Goal: Task Accomplishment & Management: Manage account settings

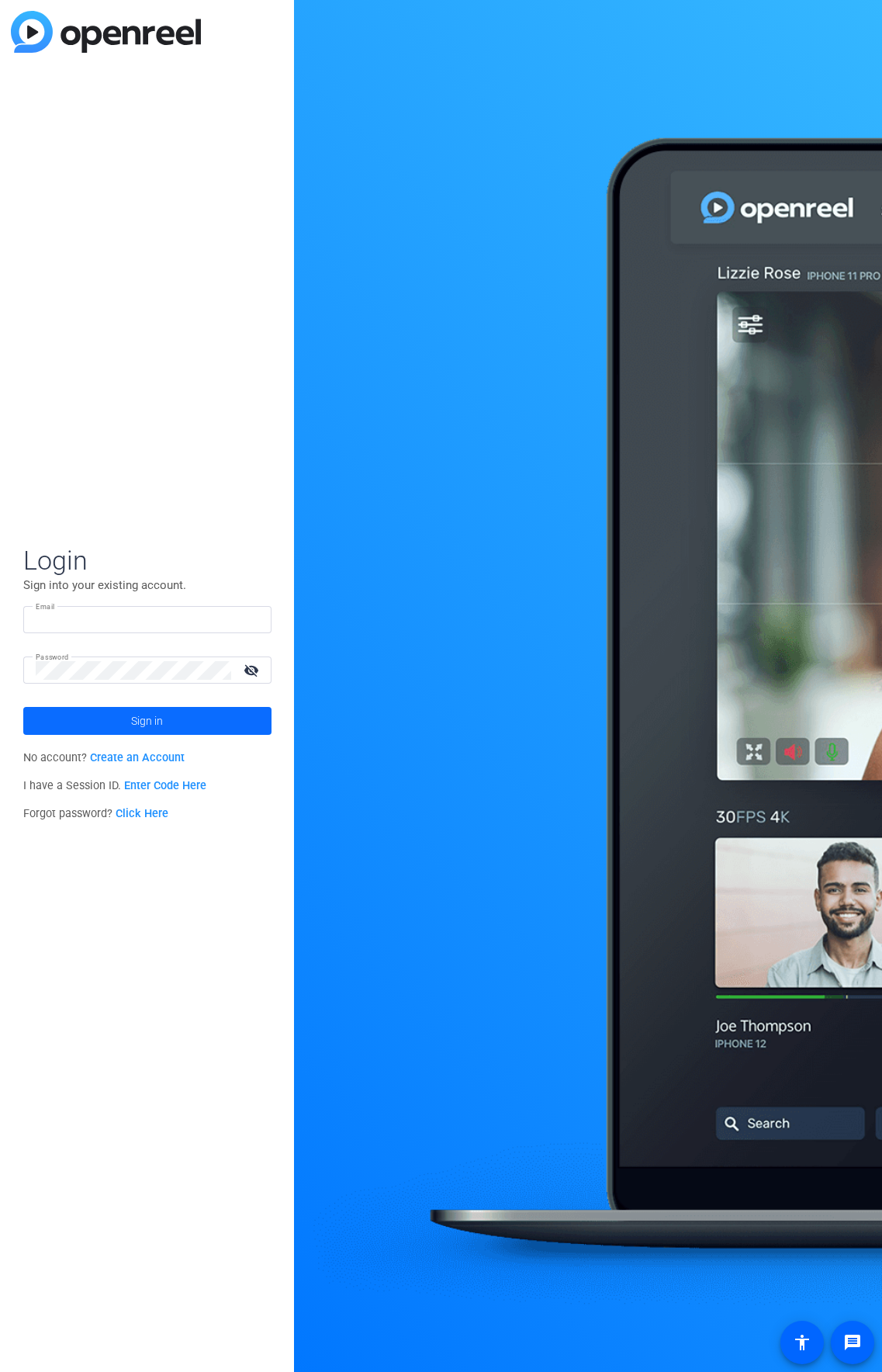
type input "[PERSON_NAME][EMAIL_ADDRESS][PERSON_NAME][DOMAIN_NAME]"
click at [150, 725] on span "Sign in" at bounding box center [147, 720] width 32 height 39
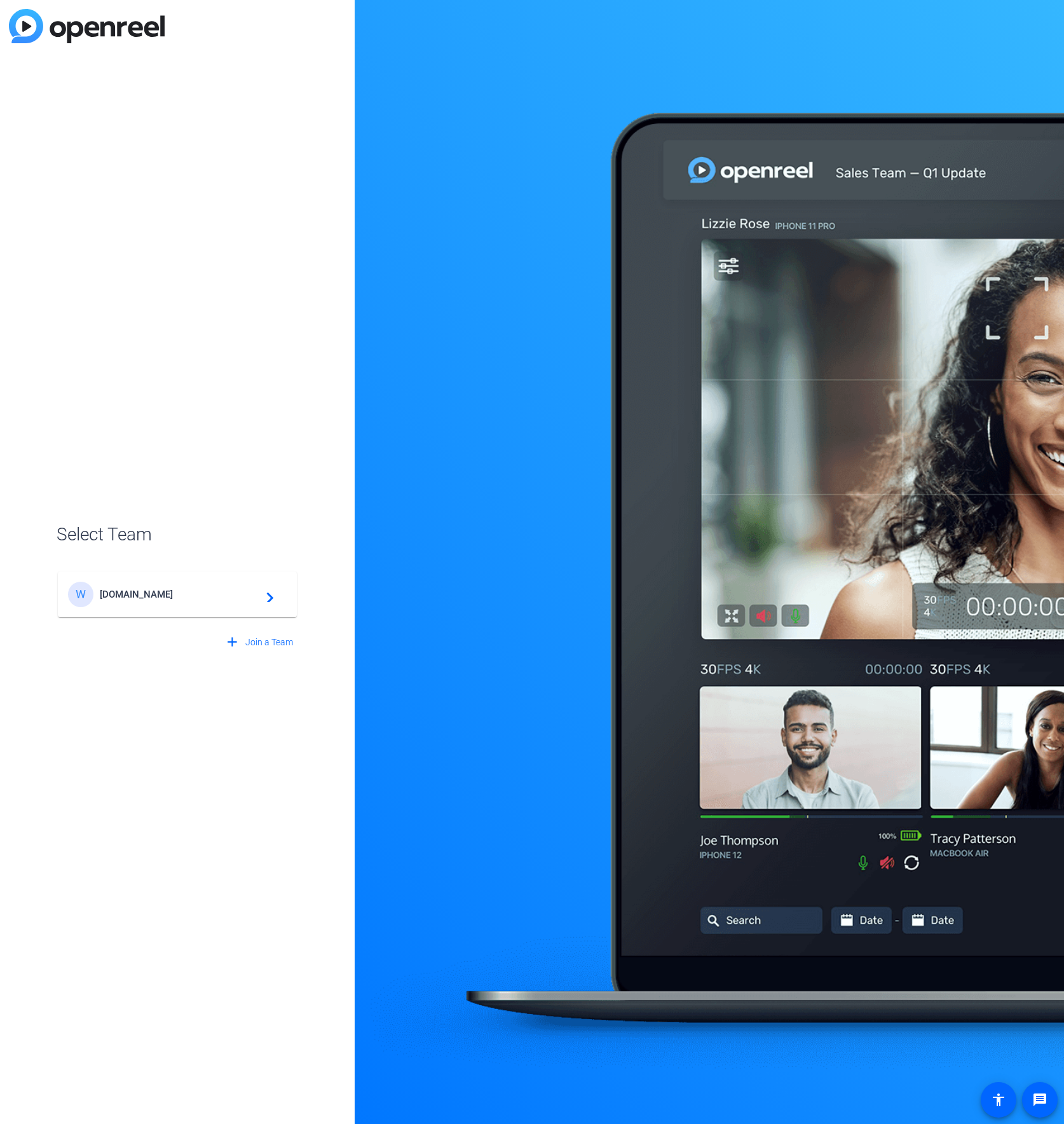
click at [238, 589] on span "[DOMAIN_NAME]" at bounding box center [179, 594] width 159 height 11
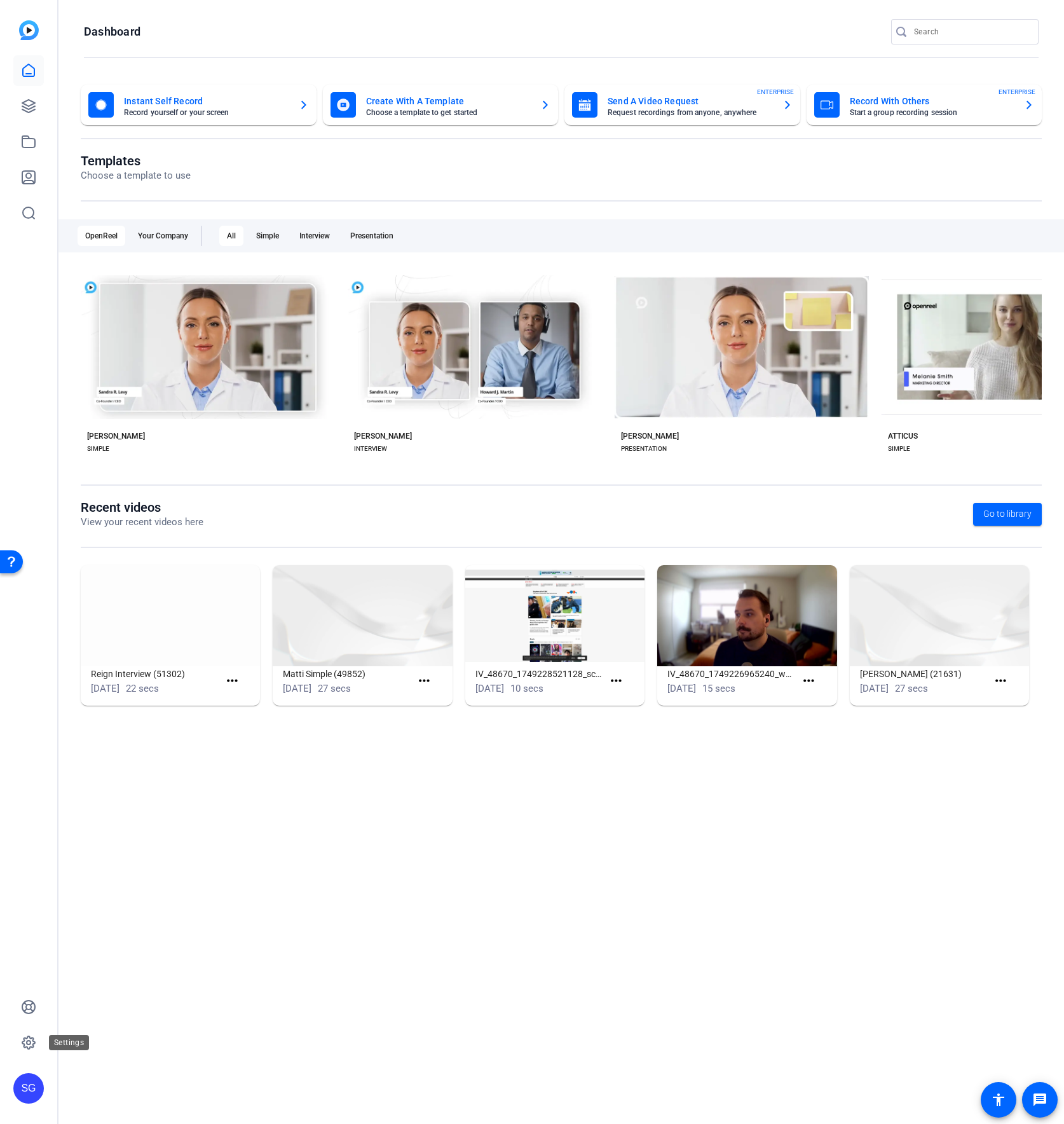
drag, startPoint x: 30, startPoint y: 1048, endPoint x: 58, endPoint y: 1046, distance: 28.1
click at [30, 1048] on icon at bounding box center [28, 1042] width 15 height 15
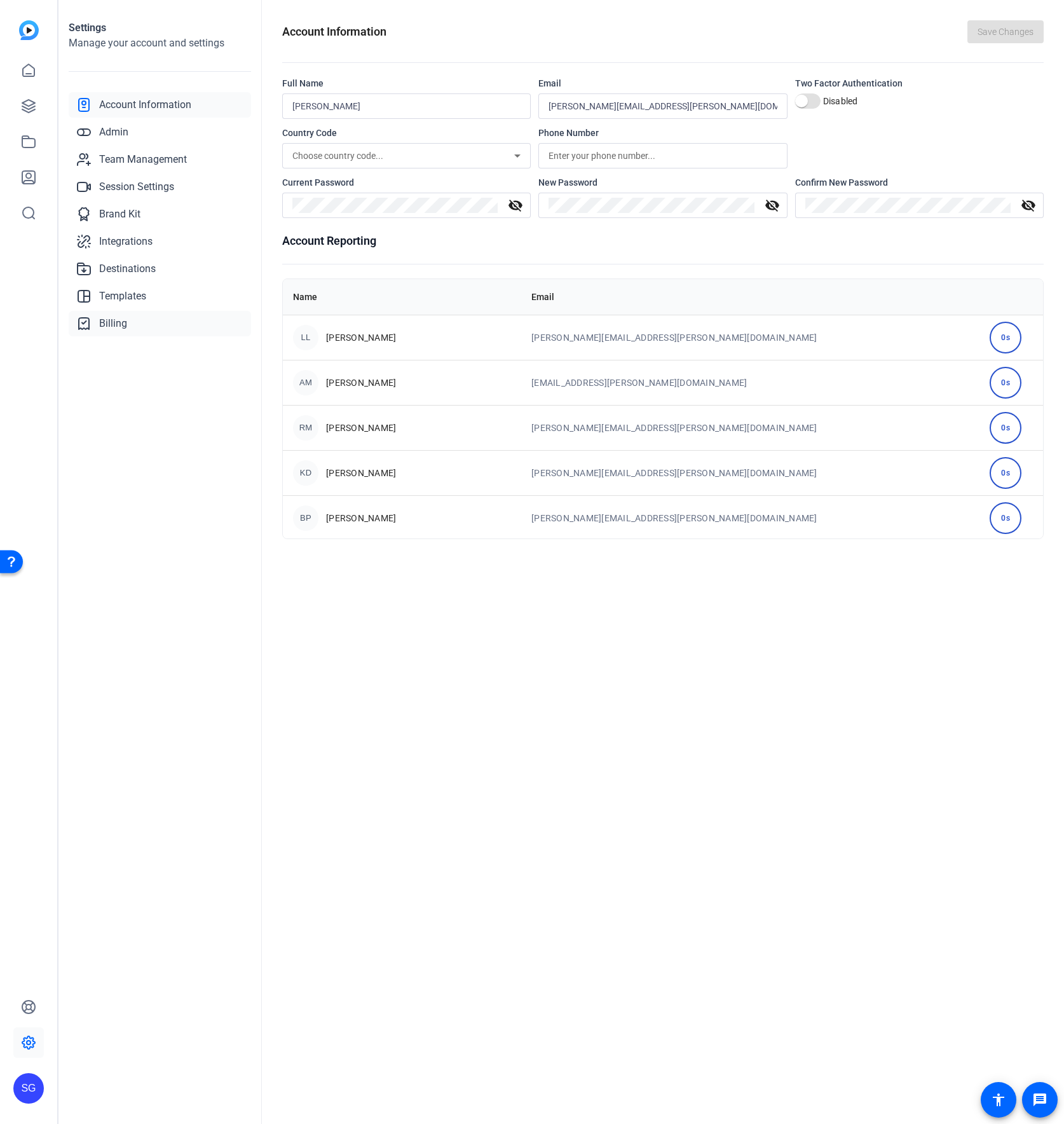
click at [120, 321] on span "Billing" at bounding box center [114, 323] width 28 height 15
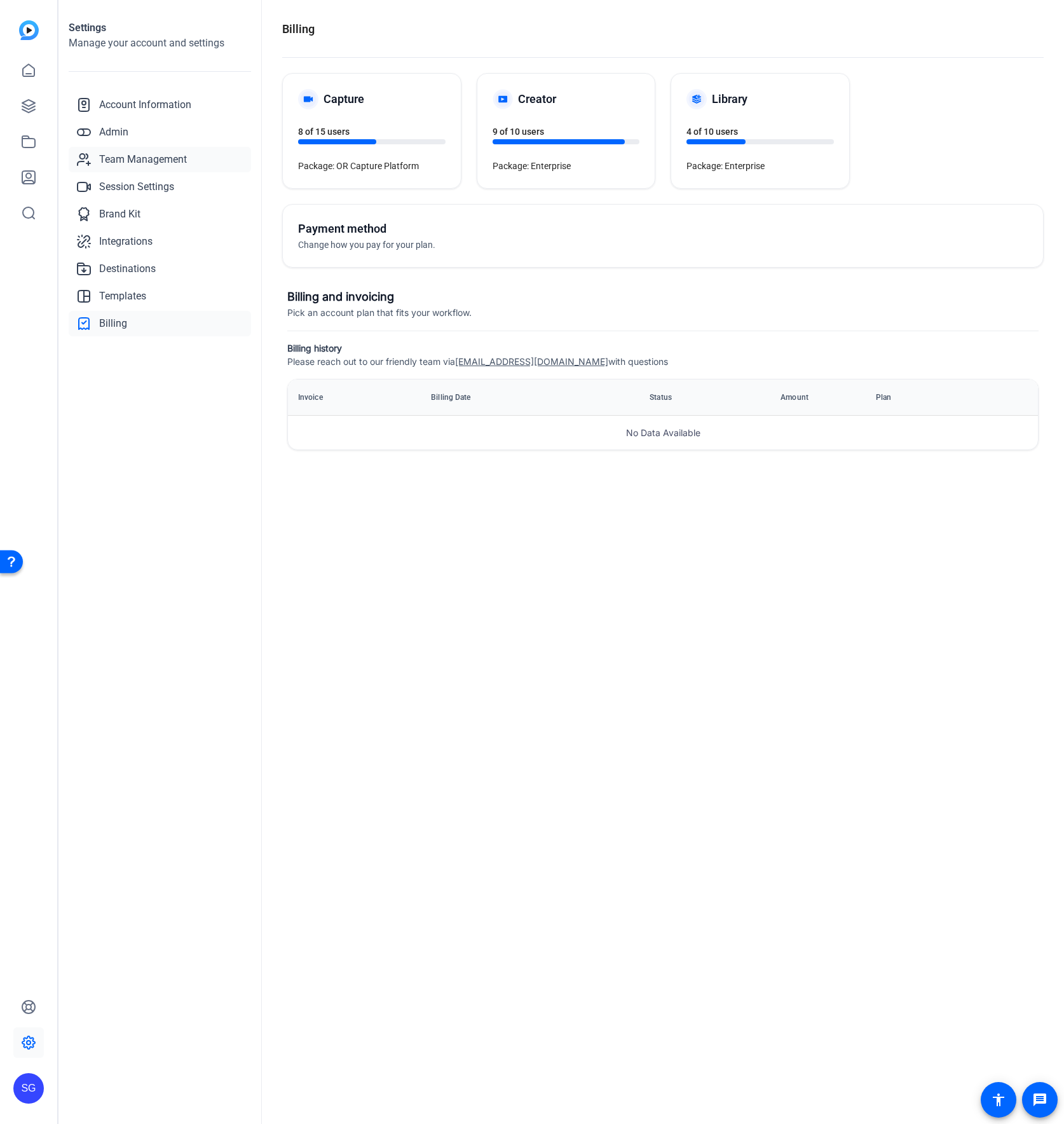
click at [123, 153] on span "Team Management" at bounding box center [143, 159] width 87 height 15
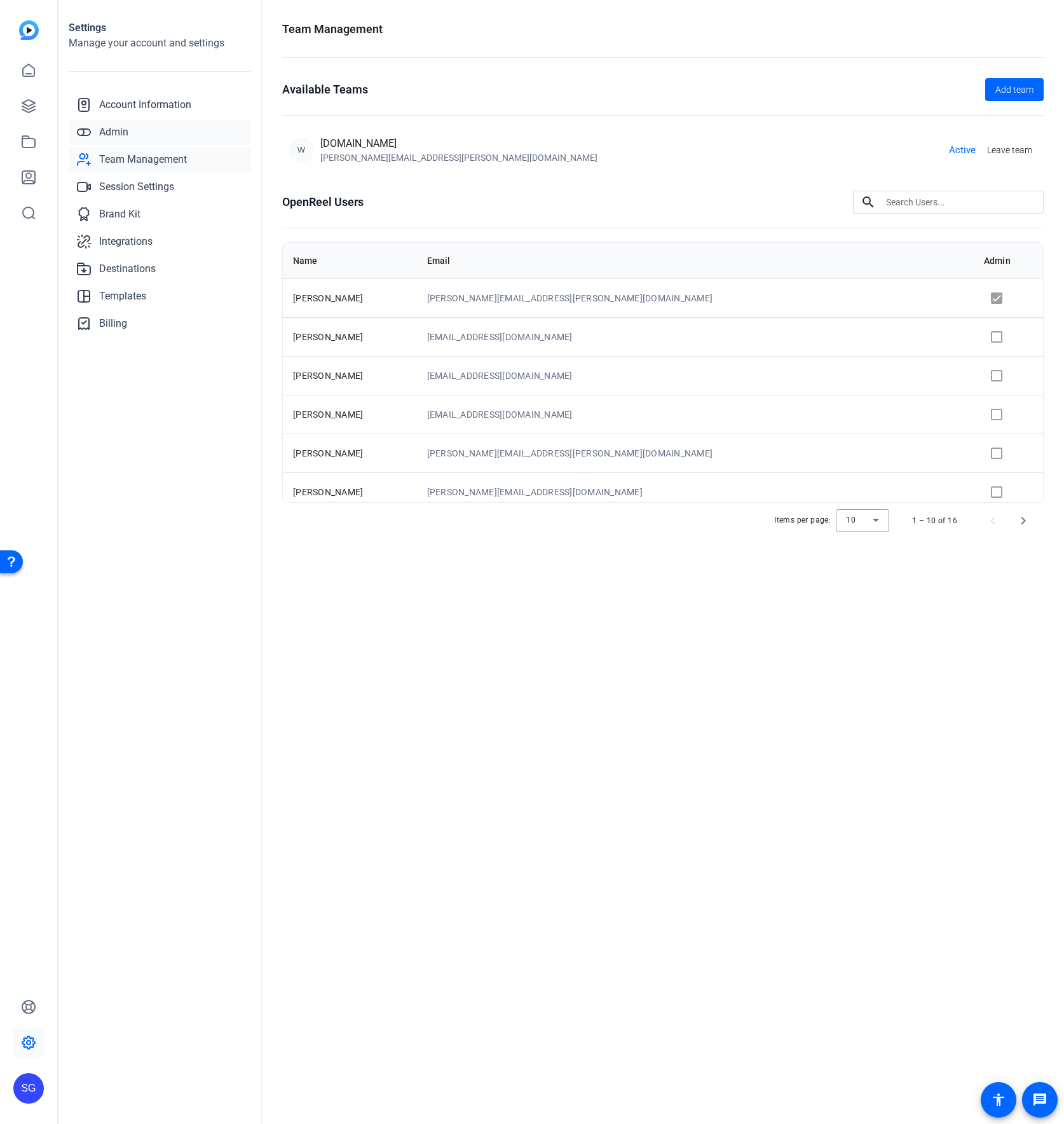
click at [165, 136] on link "Admin" at bounding box center [159, 132] width 182 height 26
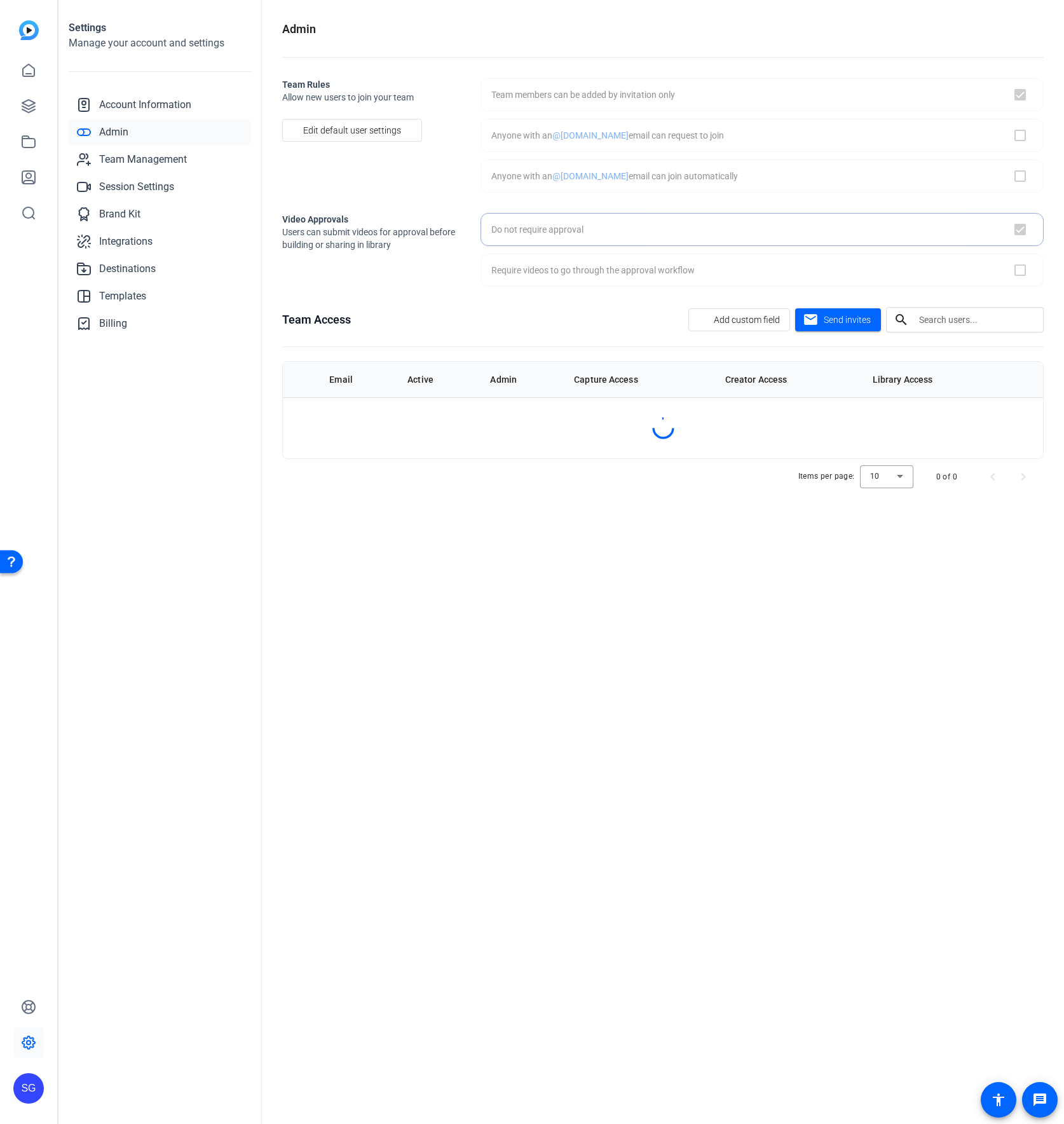
checkbox input "true"
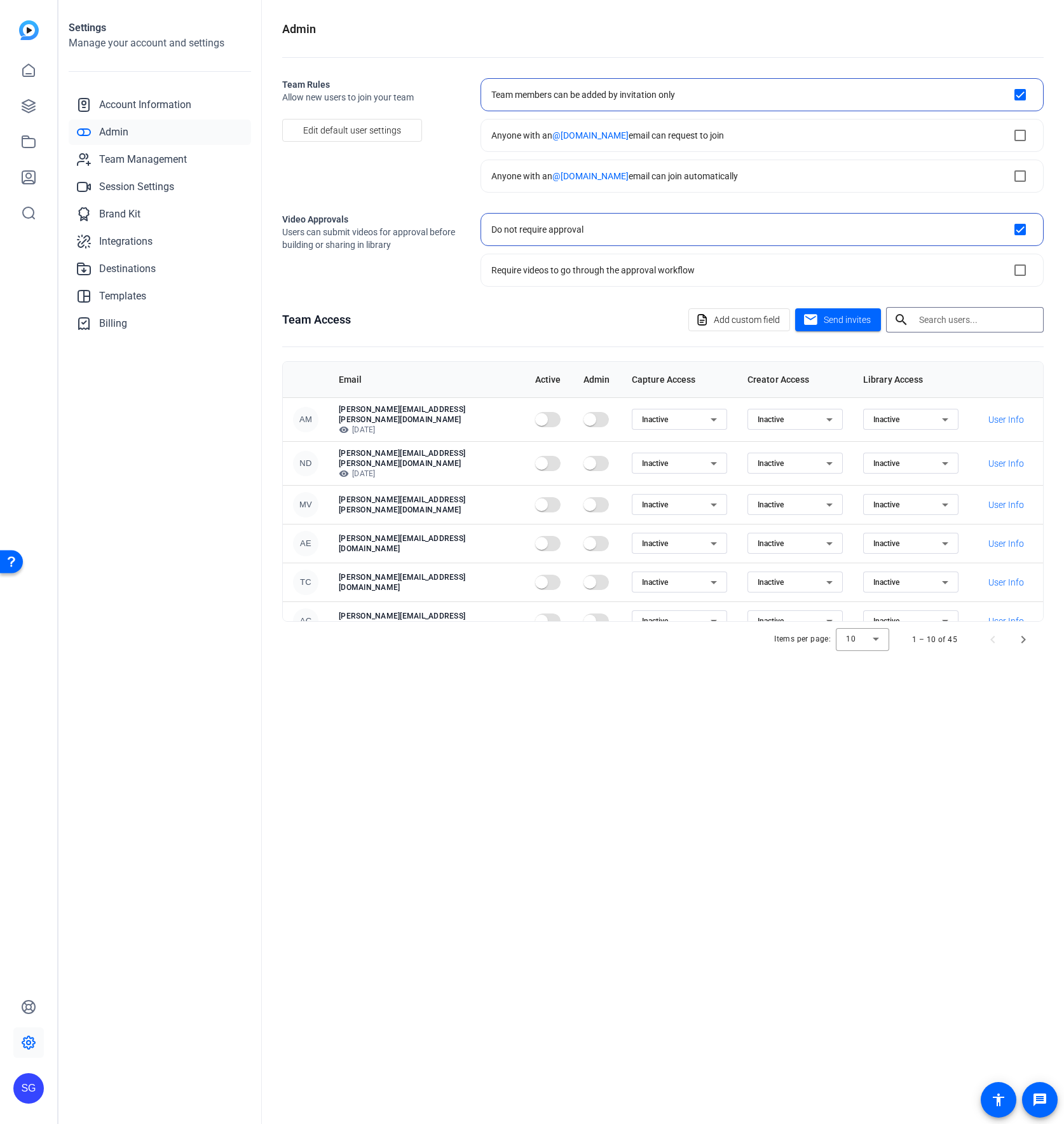
click at [722, 324] on input "text" at bounding box center [976, 319] width 114 height 15
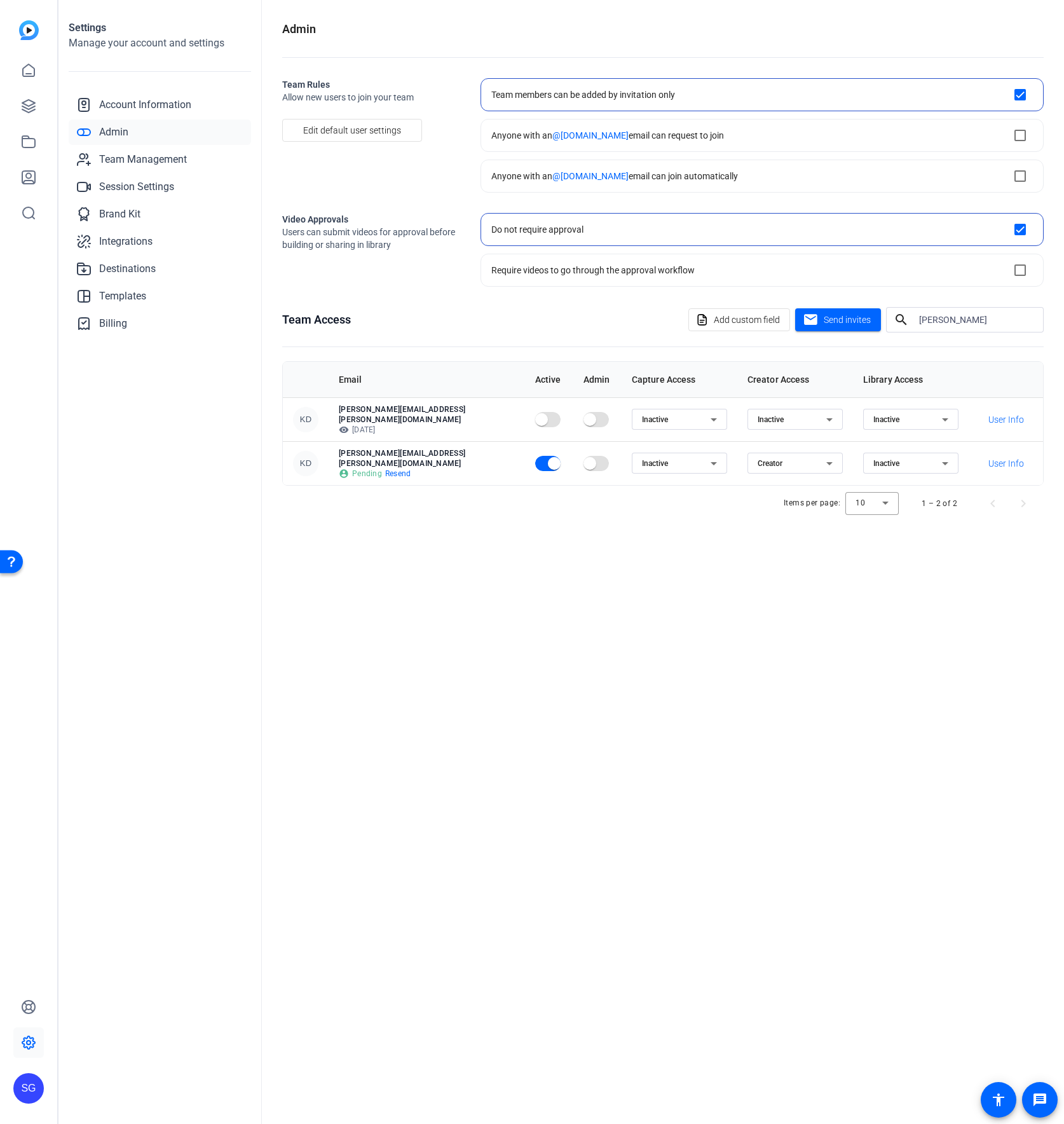
click at [403, 469] on span "Resend" at bounding box center [398, 473] width 26 height 10
click at [321, 596] on div "Admin Team Rules Allow new users to join your team Edit default user settings T…" at bounding box center [663, 562] width 802 height 1124
click at [722, 317] on input "[PERSON_NAME]" at bounding box center [976, 319] width 114 height 15
type input "brea"
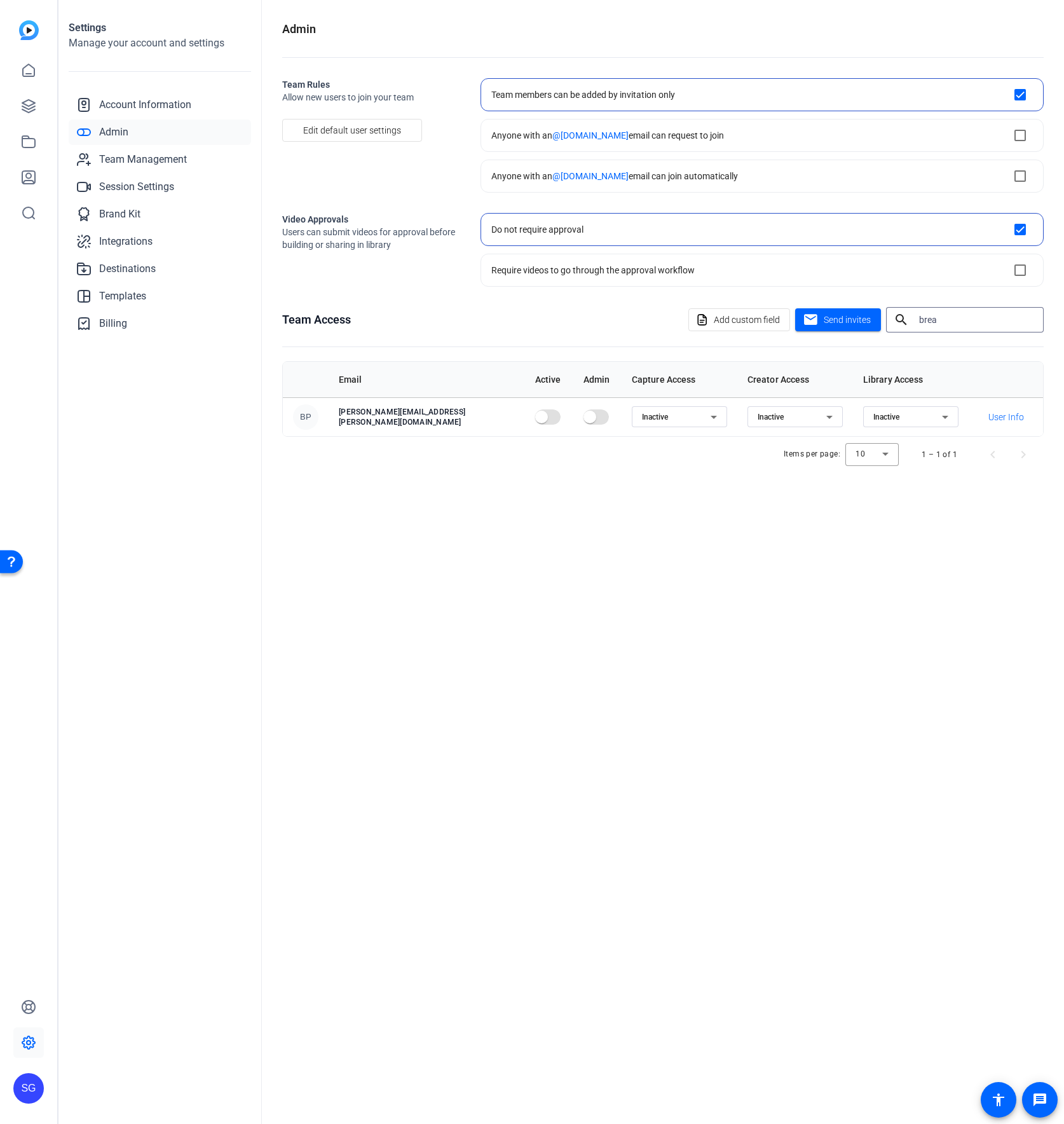
click at [461, 473] on div "Admin Team Rules Allow new users to join your team Edit default user settings T…" at bounding box center [663, 562] width 802 height 1124
click at [722, 317] on mat-icon "mail" at bounding box center [811, 320] width 16 height 16
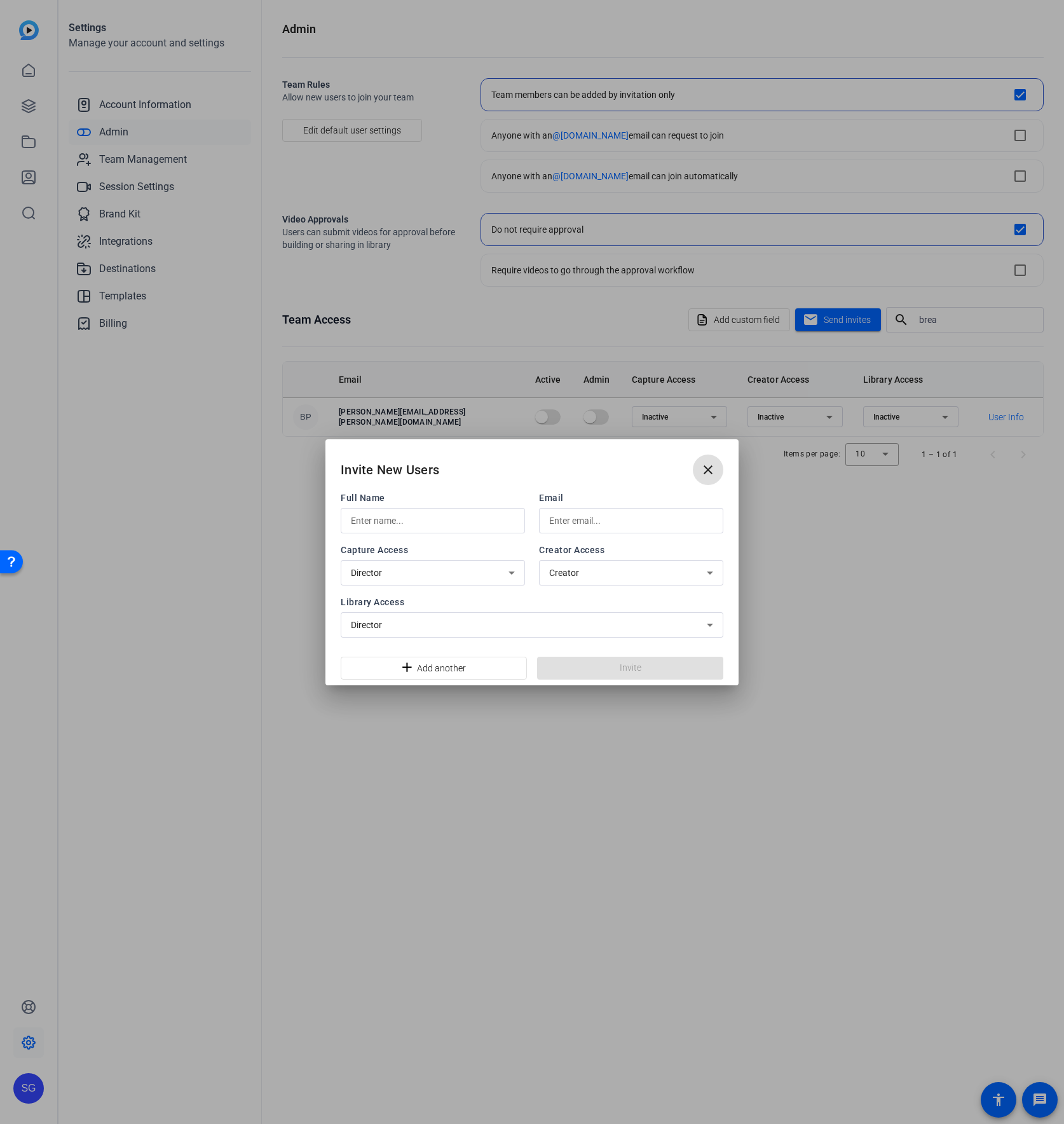
click at [355, 414] on div at bounding box center [532, 562] width 1064 height 1124
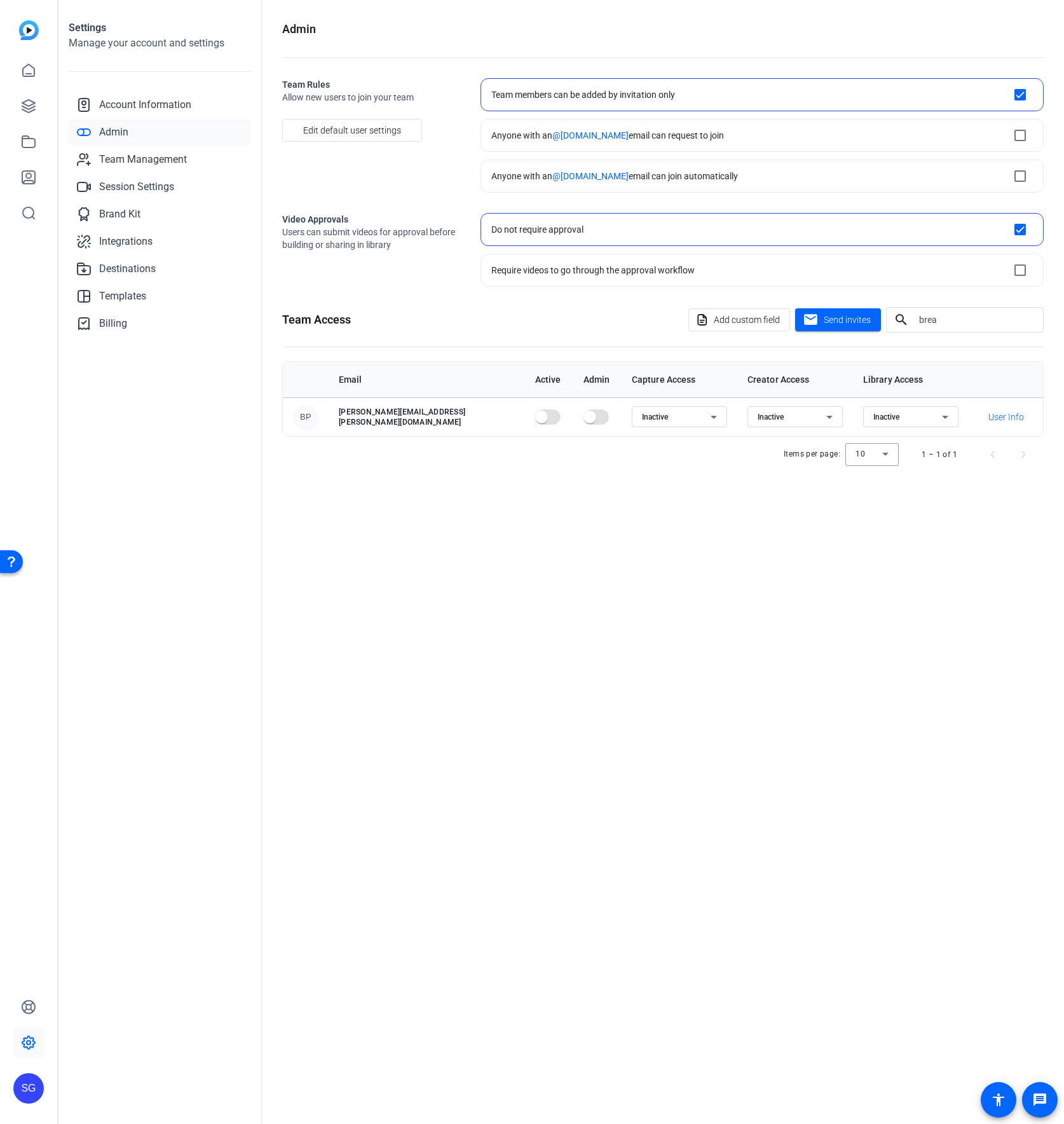
click at [352, 416] on p "[PERSON_NAME][EMAIL_ADDRESS][PERSON_NAME][DOMAIN_NAME]" at bounding box center [427, 417] width 176 height 20
drag, startPoint x: 352, startPoint y: 416, endPoint x: 423, endPoint y: 419, distance: 71.1
click at [400, 418] on p "[PERSON_NAME][EMAIL_ADDRESS][PERSON_NAME][DOMAIN_NAME]" at bounding box center [427, 417] width 176 height 20
copy p "[PERSON_NAME].[PERSON_NAME]@"
click at [722, 321] on span "Send invites" at bounding box center [848, 320] width 47 height 13
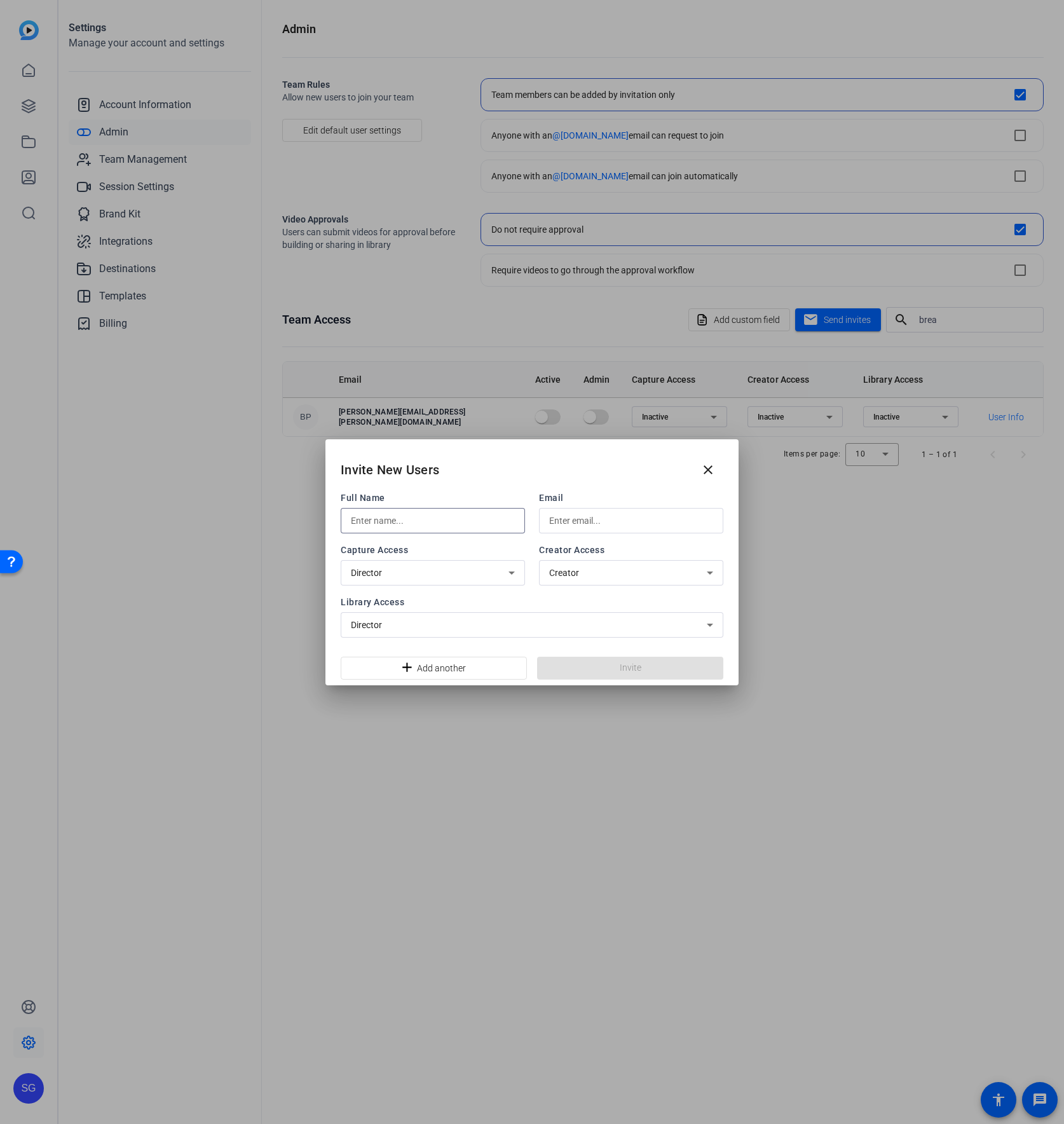
click at [415, 524] on input "text" at bounding box center [433, 520] width 164 height 15
click at [553, 524] on input "text" at bounding box center [631, 520] width 164 height 15
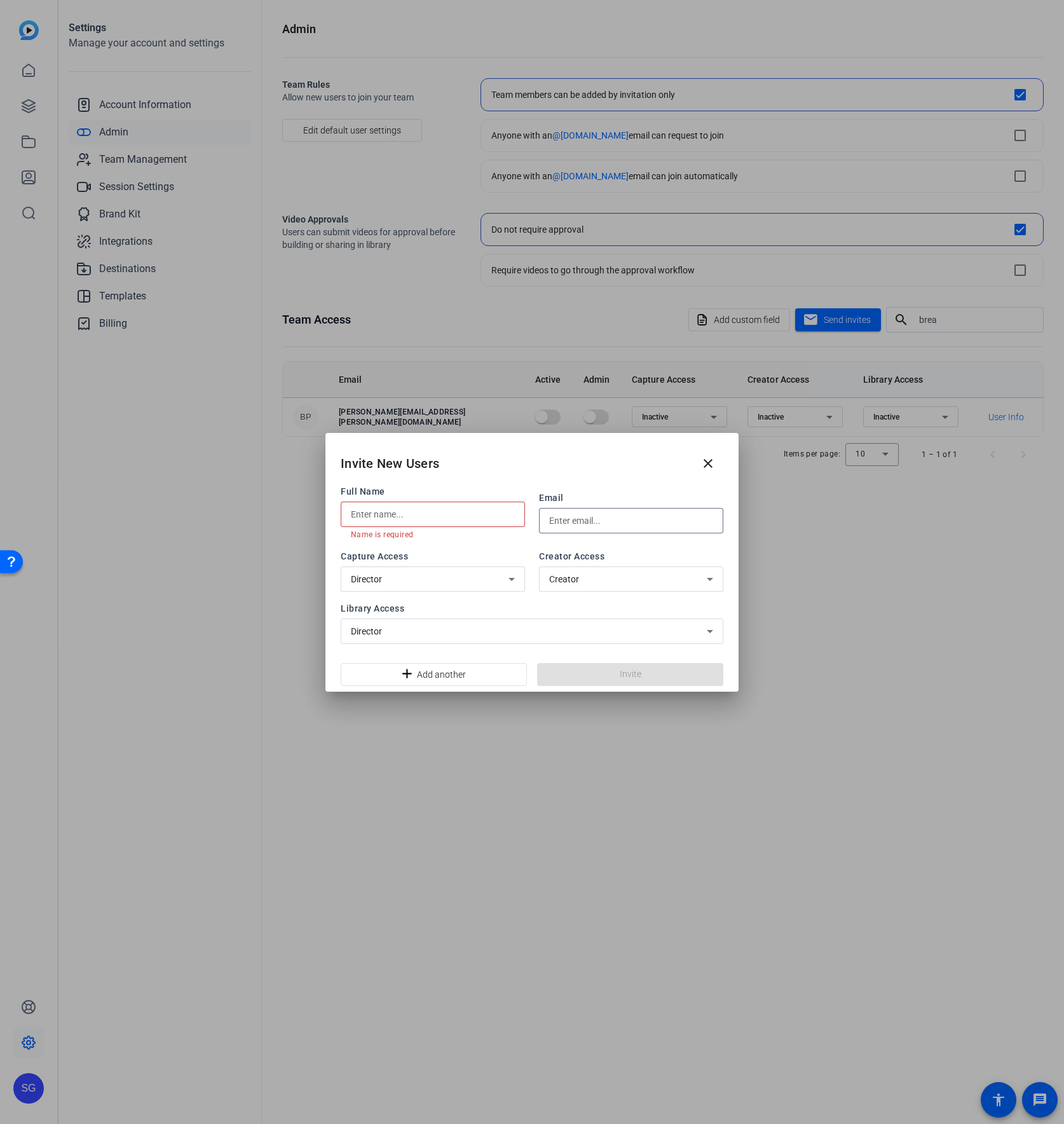
paste input "[PERSON_NAME].[PERSON_NAME]@"
drag, startPoint x: 555, startPoint y: 524, endPoint x: 567, endPoint y: 522, distance: 12.2
click at [555, 524] on input "[PERSON_NAME][EMAIL_ADDRESS][PERSON_NAME][DOMAIN_NAME]" at bounding box center [631, 520] width 164 height 15
drag, startPoint x: 567, startPoint y: 522, endPoint x: 421, endPoint y: 512, distance: 146.3
click at [583, 521] on input "[PERSON_NAME][EMAIL_ADDRESS][PERSON_NAME][DOMAIN_NAME]" at bounding box center [631, 520] width 164 height 15
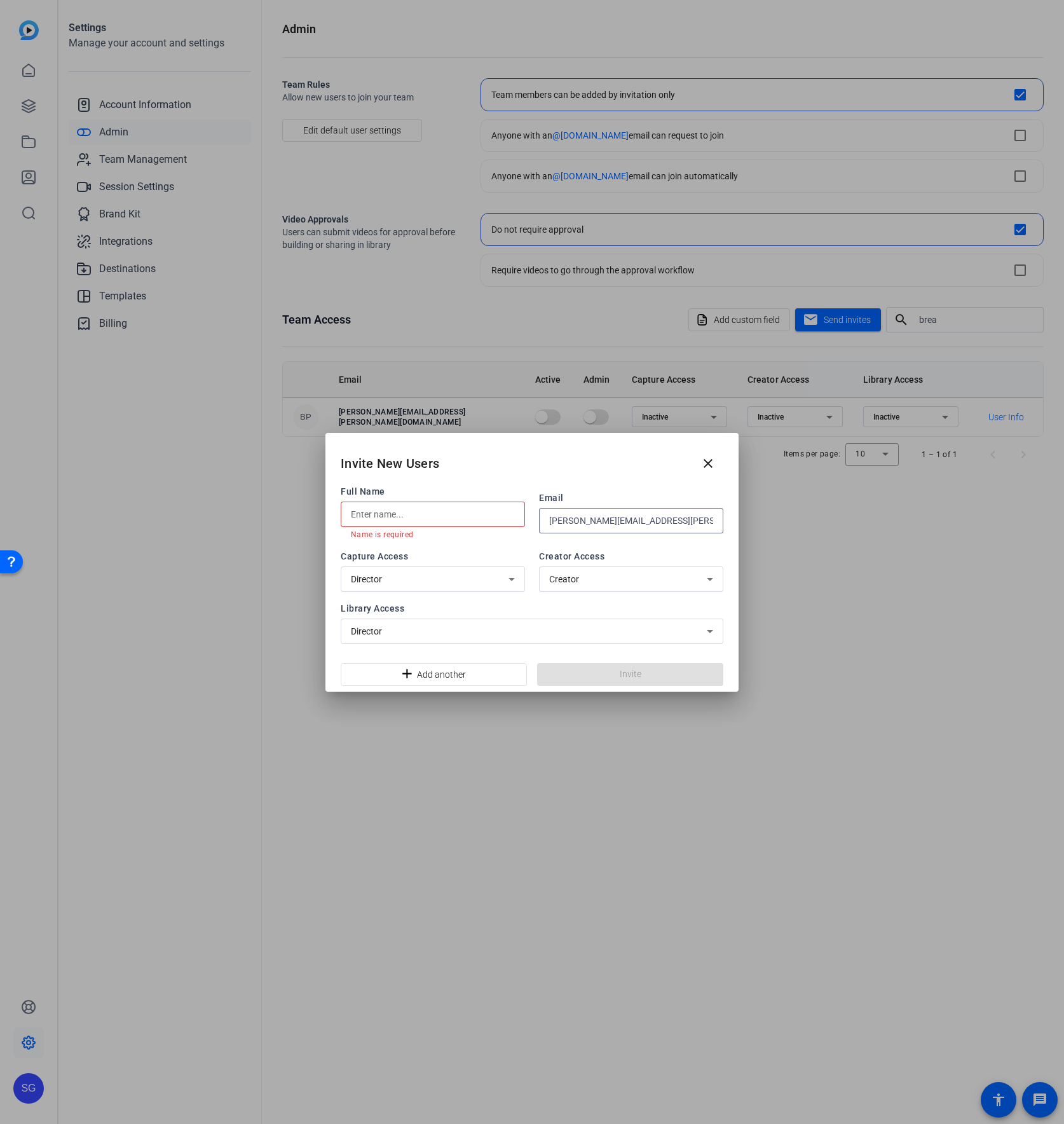
type input "[PERSON_NAME][EMAIL_ADDRESS][PERSON_NAME][DOMAIN_NAME]"
drag, startPoint x: 415, startPoint y: 512, endPoint x: 391, endPoint y: 516, distance: 24.3
click at [415, 512] on input "text" at bounding box center [433, 514] width 164 height 15
paste input "[PERSON_NAME].[PERSON_NAME]"
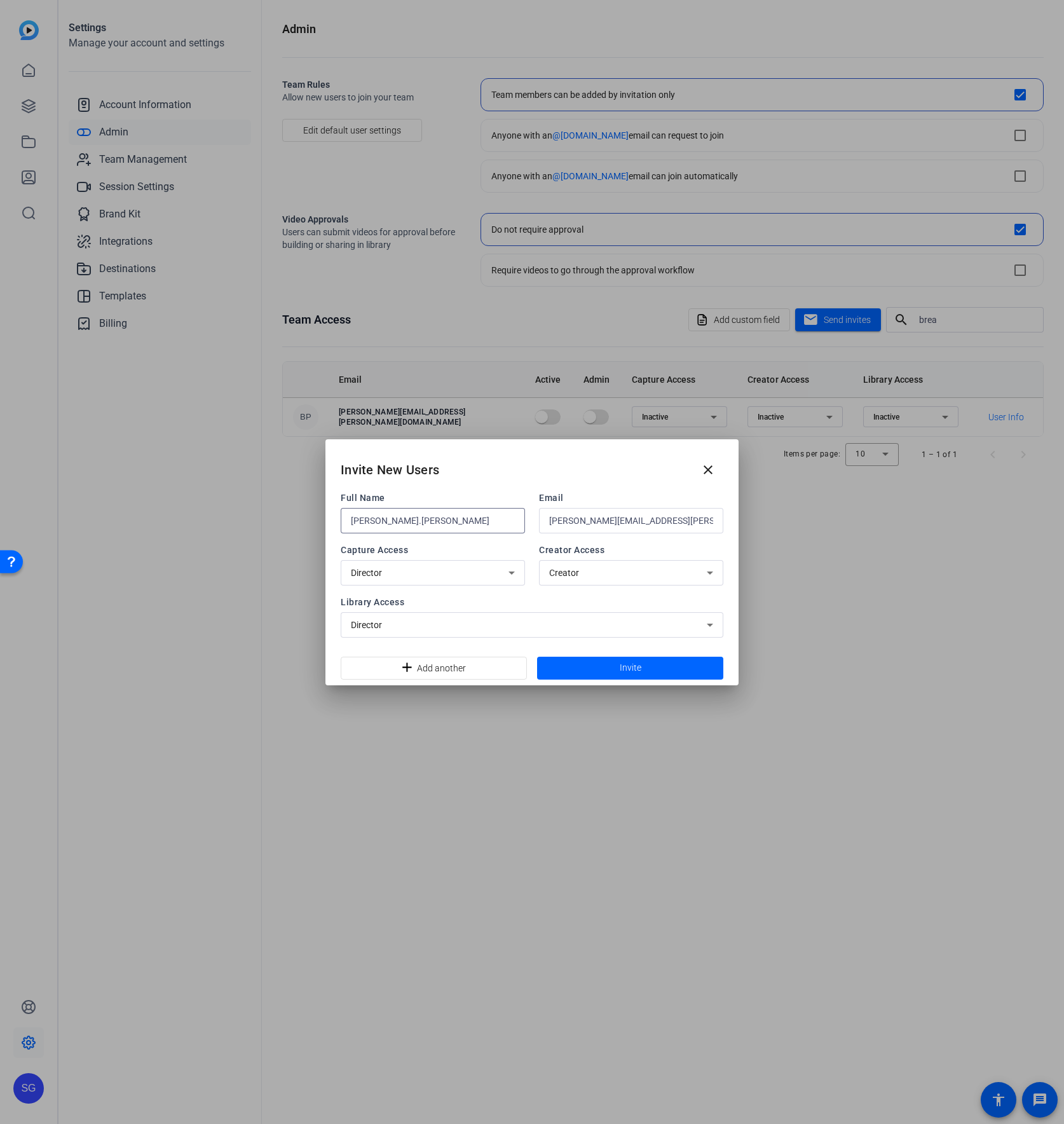
drag, startPoint x: 357, startPoint y: 520, endPoint x: 337, endPoint y: 520, distance: 20.0
click at [337, 520] on div "Full Name [PERSON_NAME].[PERSON_NAME] Email [PERSON_NAME][EMAIL_ADDRESS][PERSON…" at bounding box center [532, 571] width 413 height 159
click at [392, 522] on input "[PERSON_NAME].[PERSON_NAME]" at bounding box center [433, 520] width 164 height 15
type input "[PERSON_NAME]"
click at [450, 573] on div "Director" at bounding box center [429, 573] width 158 height 15
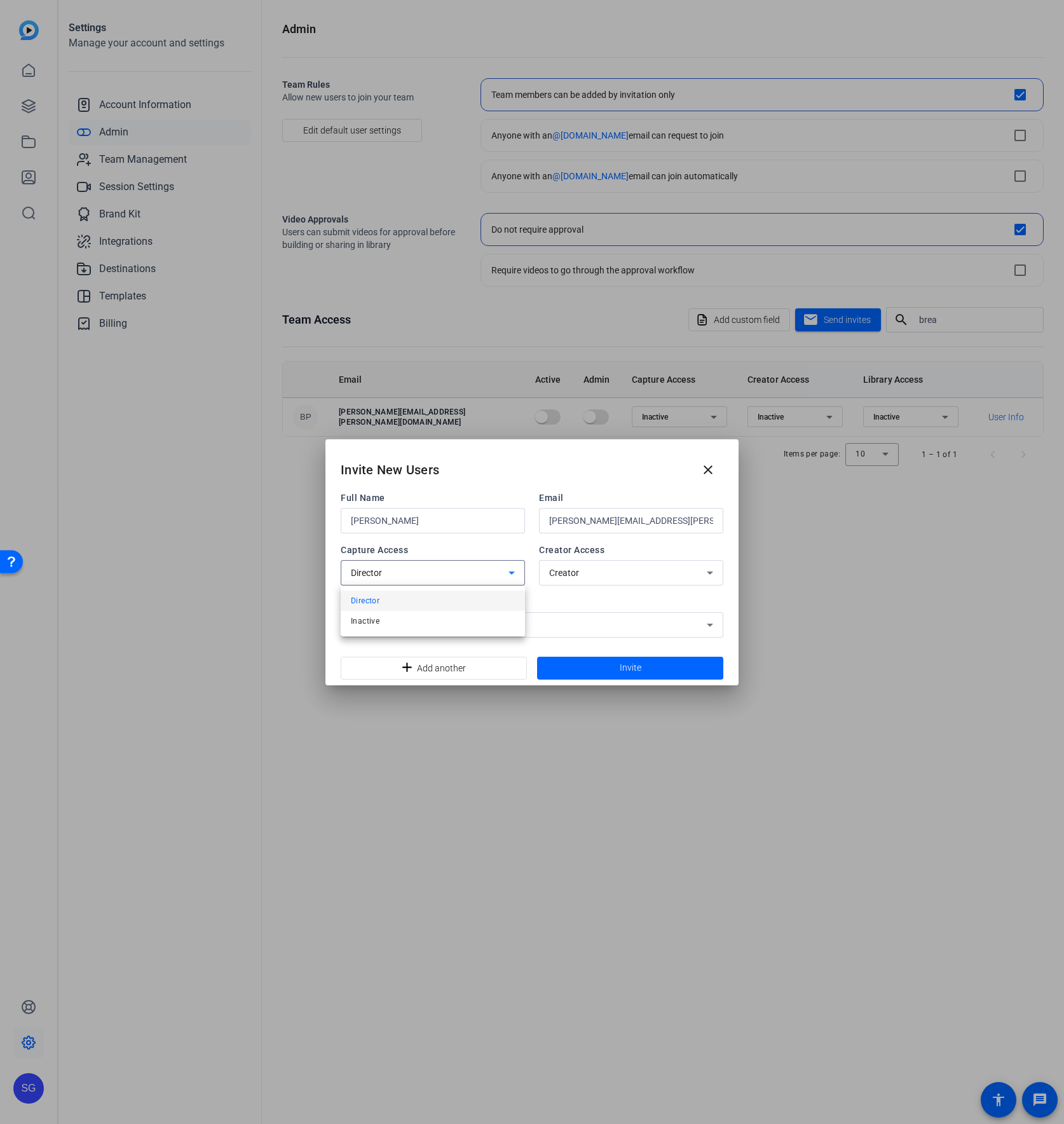
click at [423, 622] on mat-option "Inactive" at bounding box center [433, 621] width 184 height 20
click at [447, 621] on div "Director" at bounding box center [529, 625] width 356 height 15
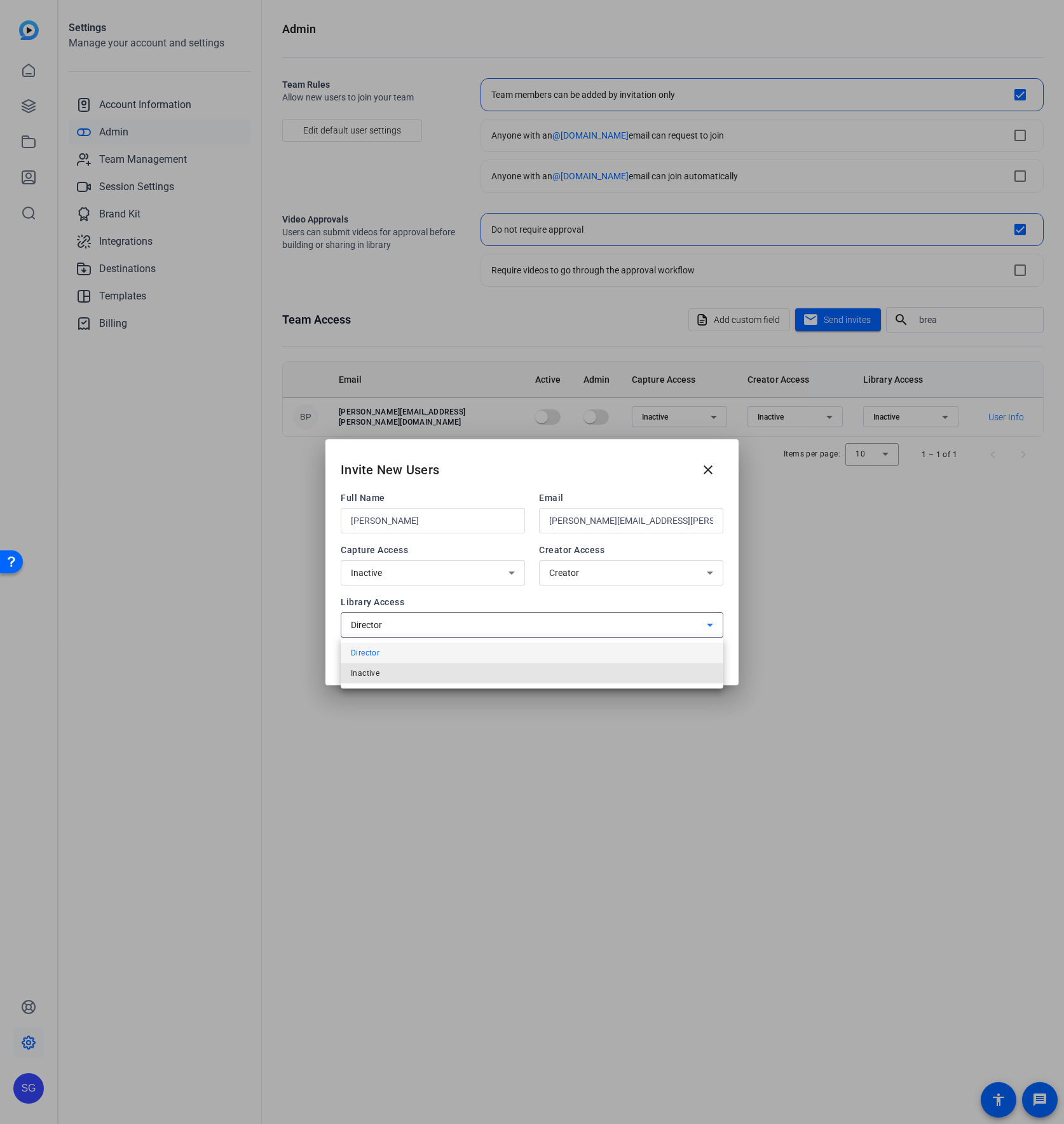
drag, startPoint x: 413, startPoint y: 672, endPoint x: 409, endPoint y: 666, distance: 7.2
click at [413, 672] on mat-option "Inactive" at bounding box center [532, 673] width 382 height 20
drag, startPoint x: 405, startPoint y: 644, endPoint x: 491, endPoint y: 644, distance: 86.0
click at [405, 644] on div "Full Name [PERSON_NAME] Email [PERSON_NAME][EMAIL_ADDRESS][PERSON_NAME][DOMAIN_…" at bounding box center [532, 571] width 413 height 159
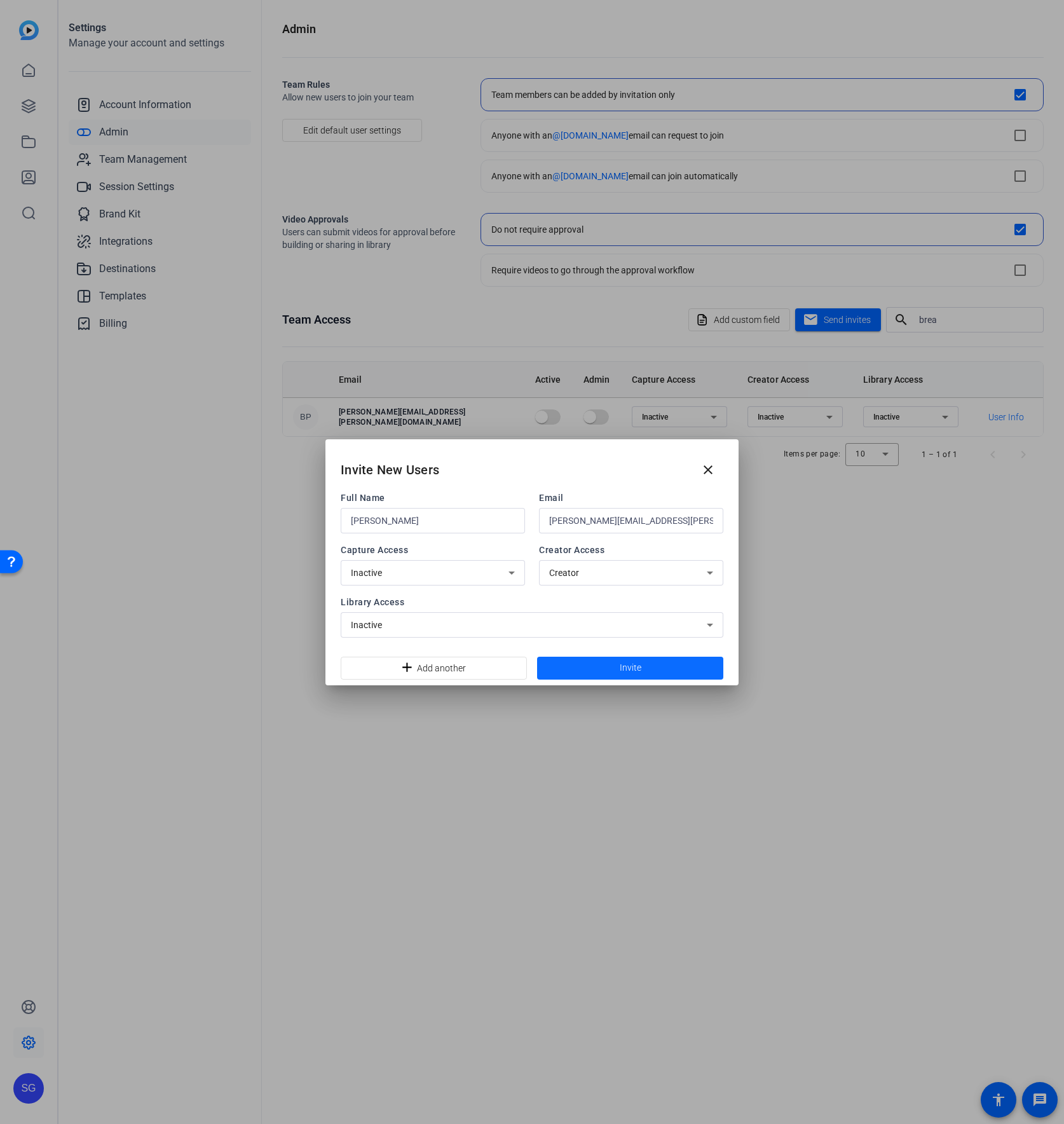
click at [606, 666] on span at bounding box center [630, 668] width 186 height 30
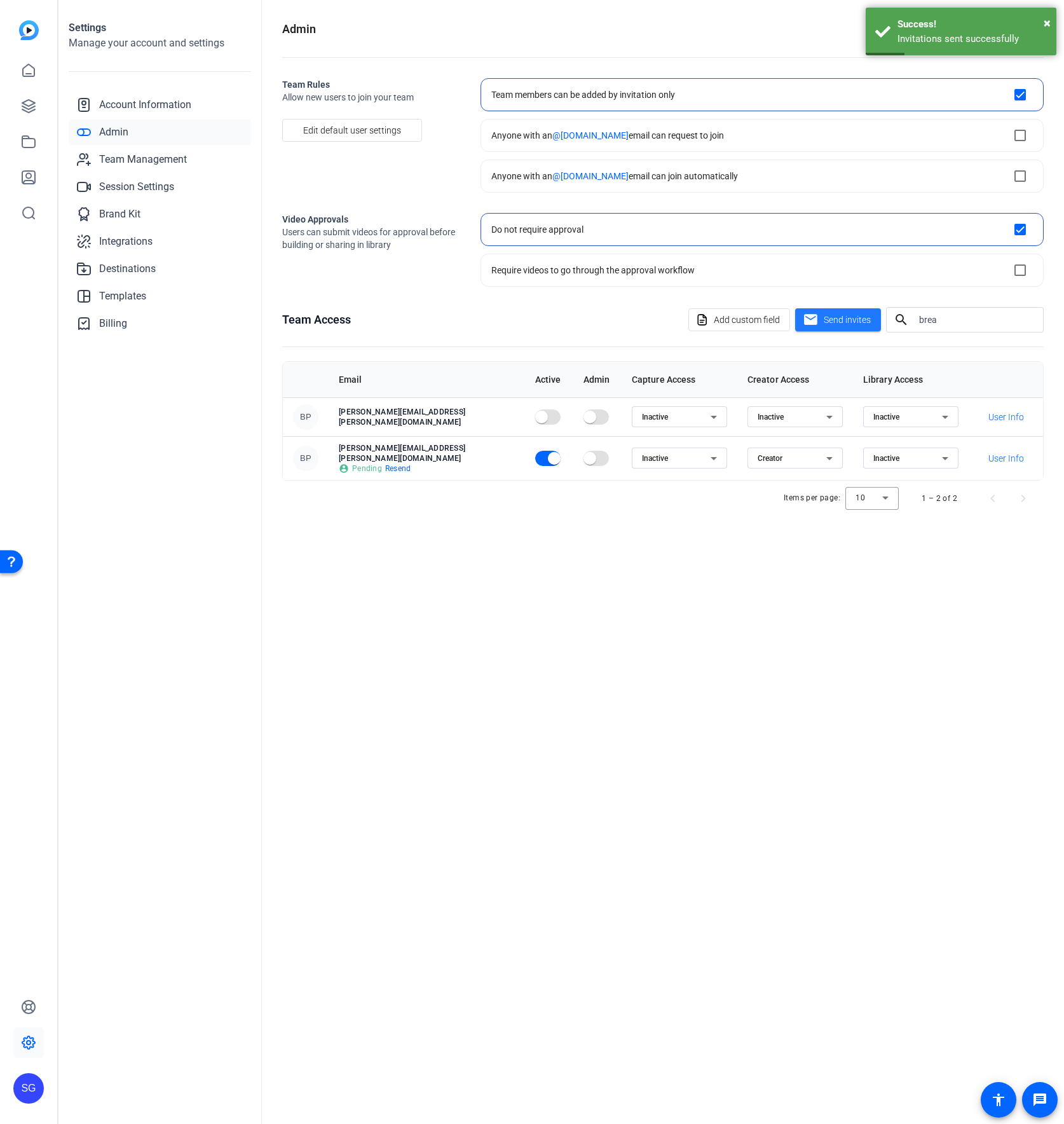
click at [368, 420] on p "[PERSON_NAME][EMAIL_ADDRESS][PERSON_NAME][DOMAIN_NAME]" at bounding box center [427, 417] width 176 height 20
click at [722, 415] on span "User Info" at bounding box center [1006, 417] width 36 height 13
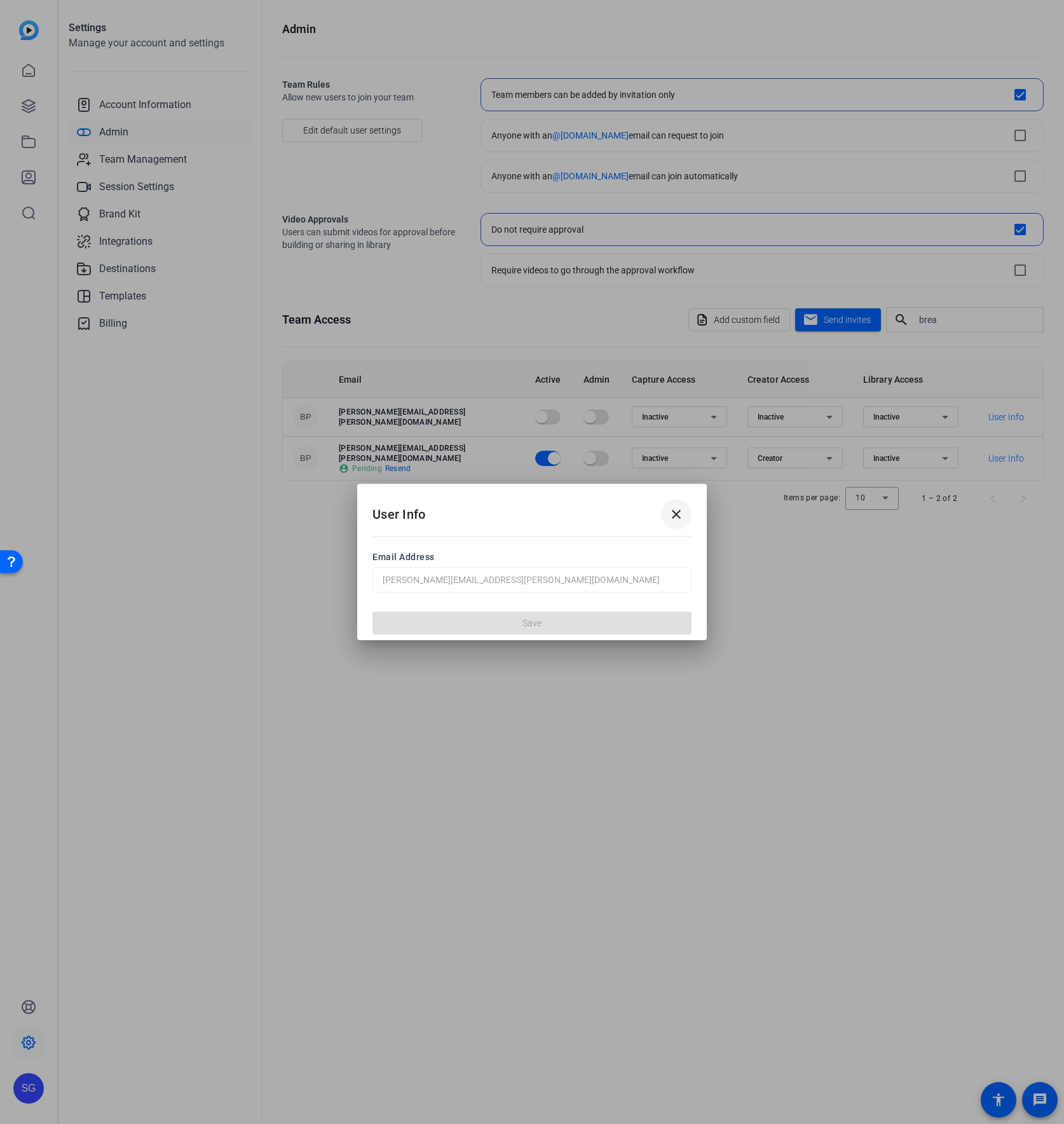
click at [685, 517] on span at bounding box center [676, 514] width 30 height 30
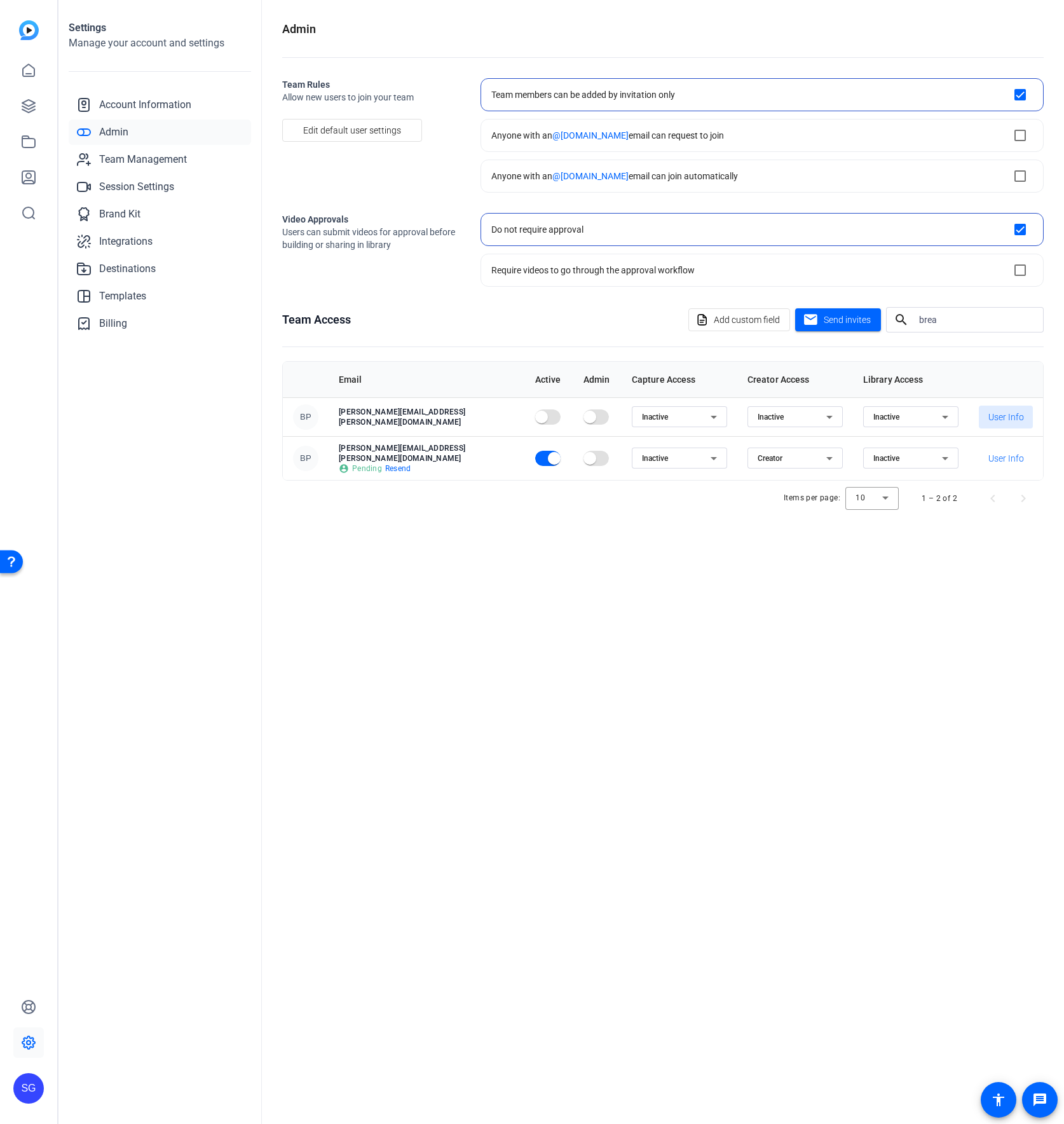
click at [722, 320] on input "brea" at bounding box center [976, 319] width 114 height 15
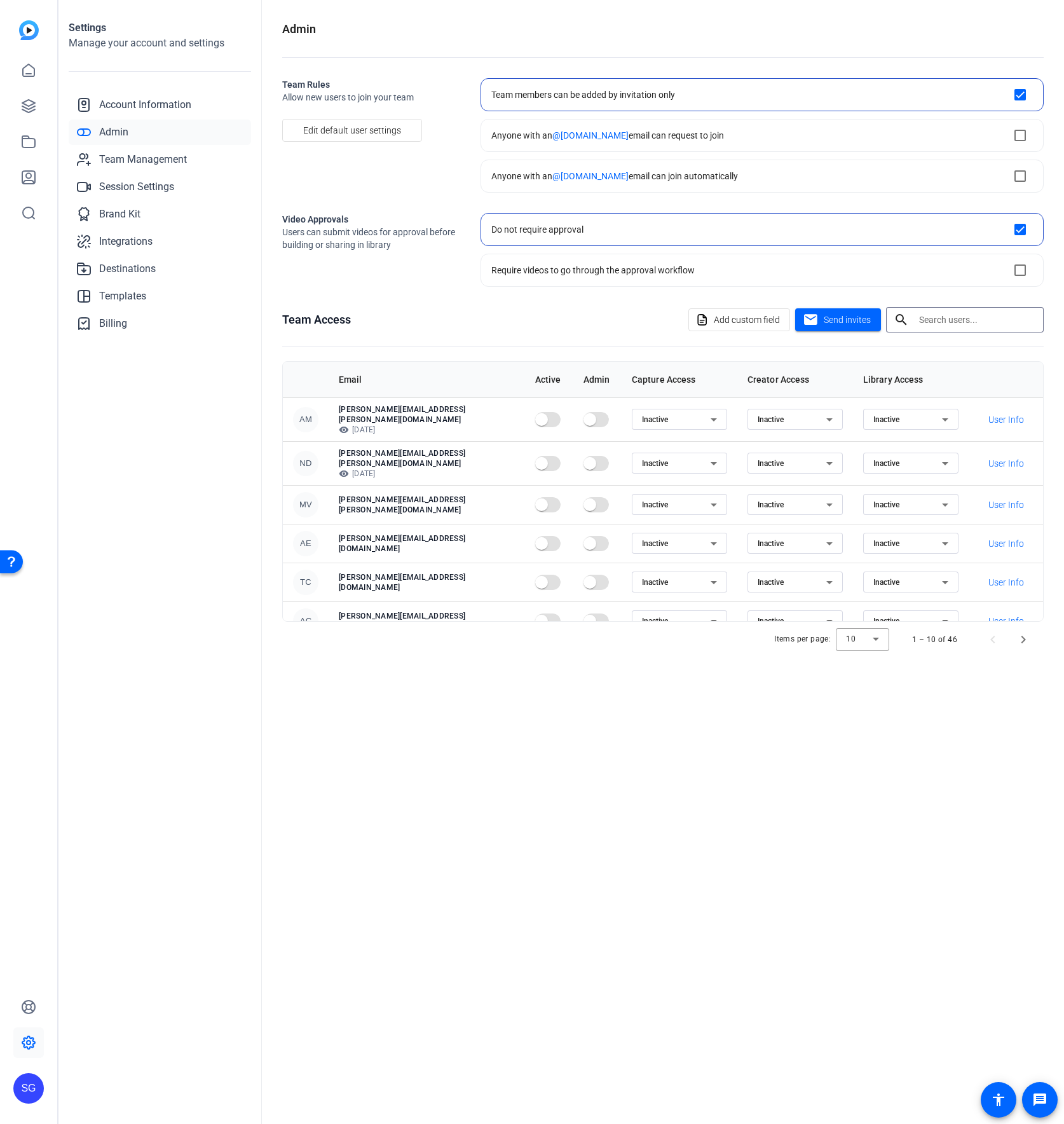
scroll to position [163, 0]
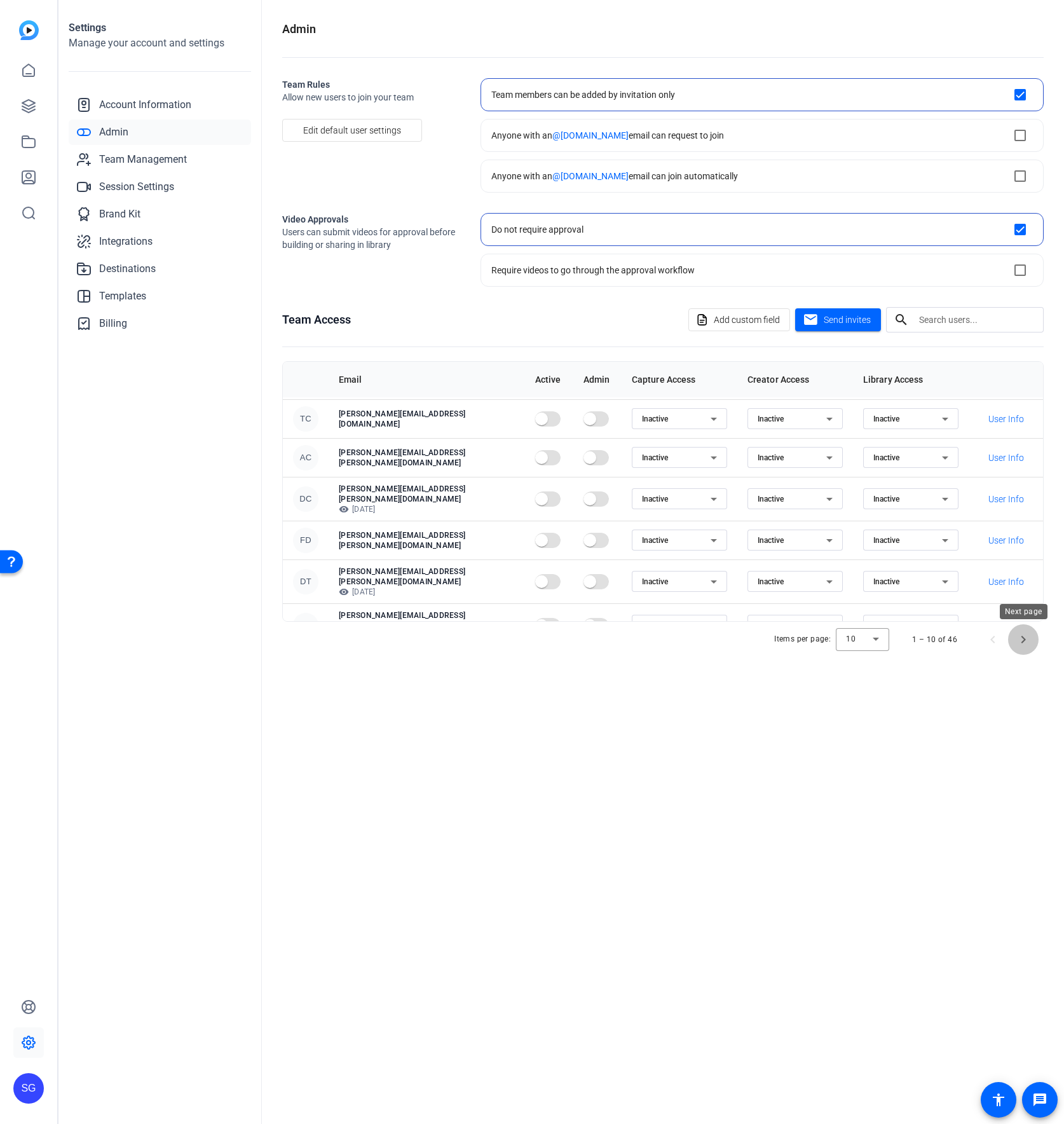
click at [722, 637] on span "Next page" at bounding box center [1023, 639] width 30 height 30
click at [722, 637] on div "Admin Team Rules Allow new users to join your team Edit default user settings T…" at bounding box center [663, 562] width 802 height 1124
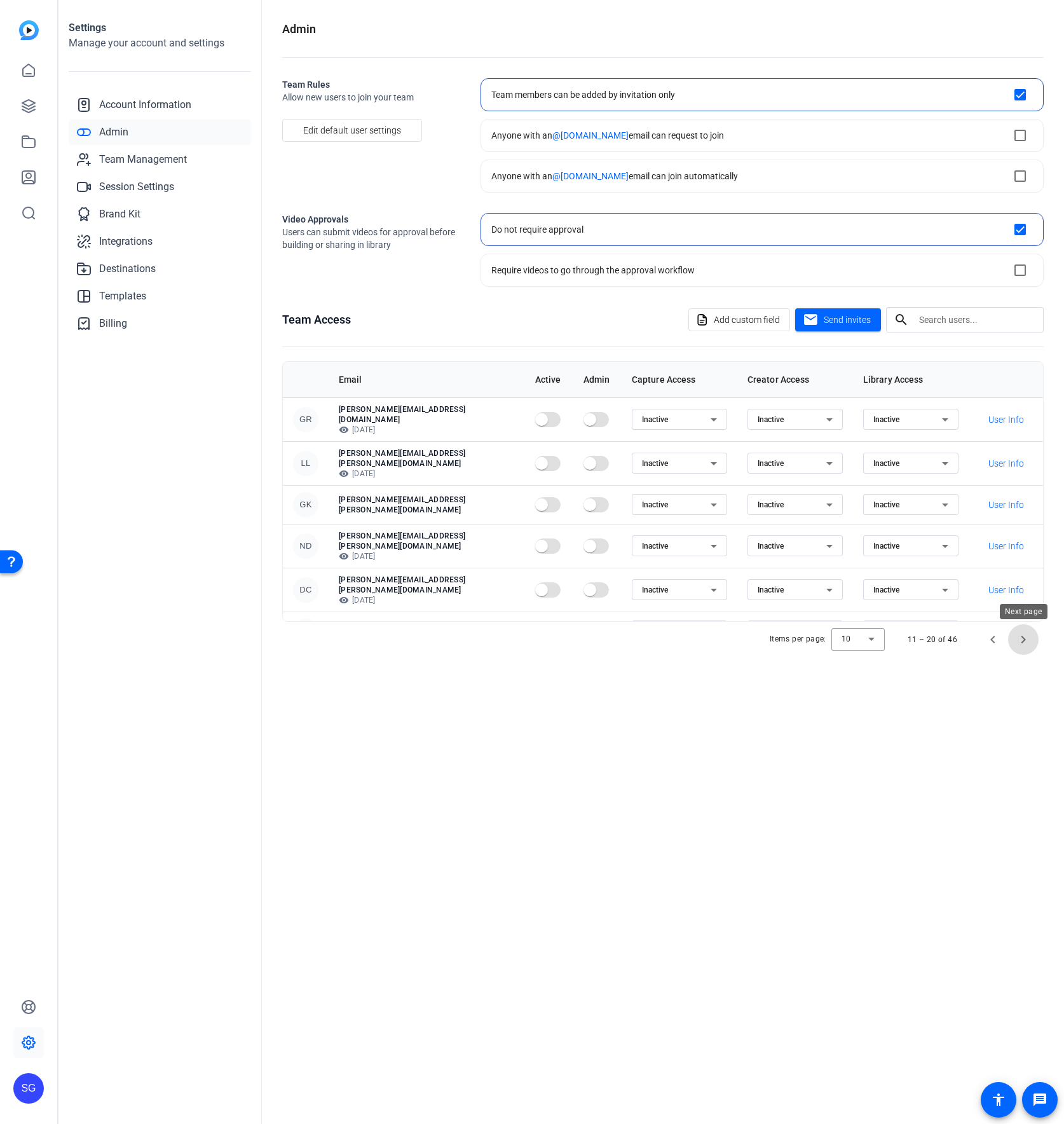
click at [722, 637] on span "Next page" at bounding box center [1023, 639] width 30 height 30
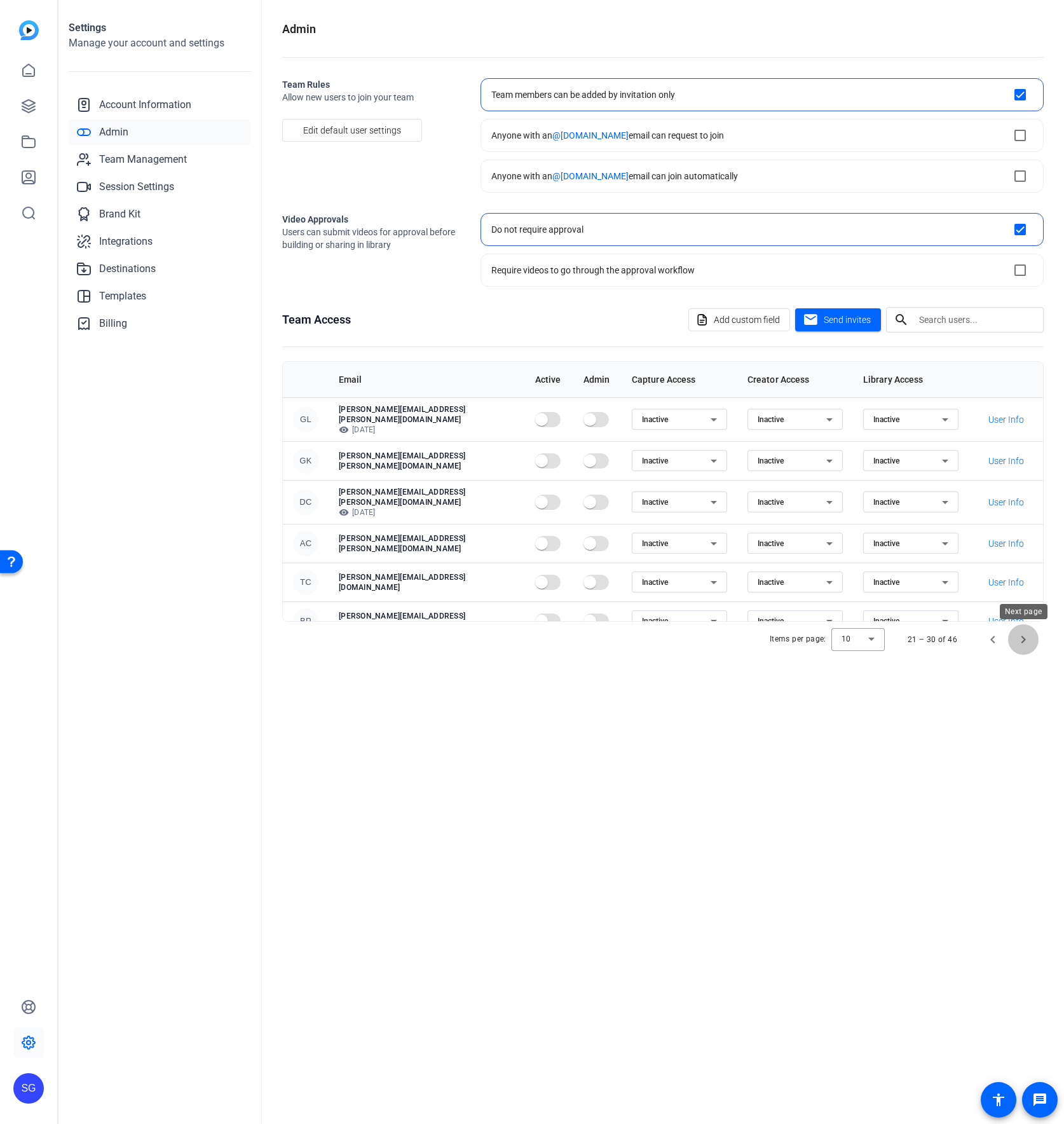
click at [722, 639] on span "Next page" at bounding box center [1023, 639] width 30 height 30
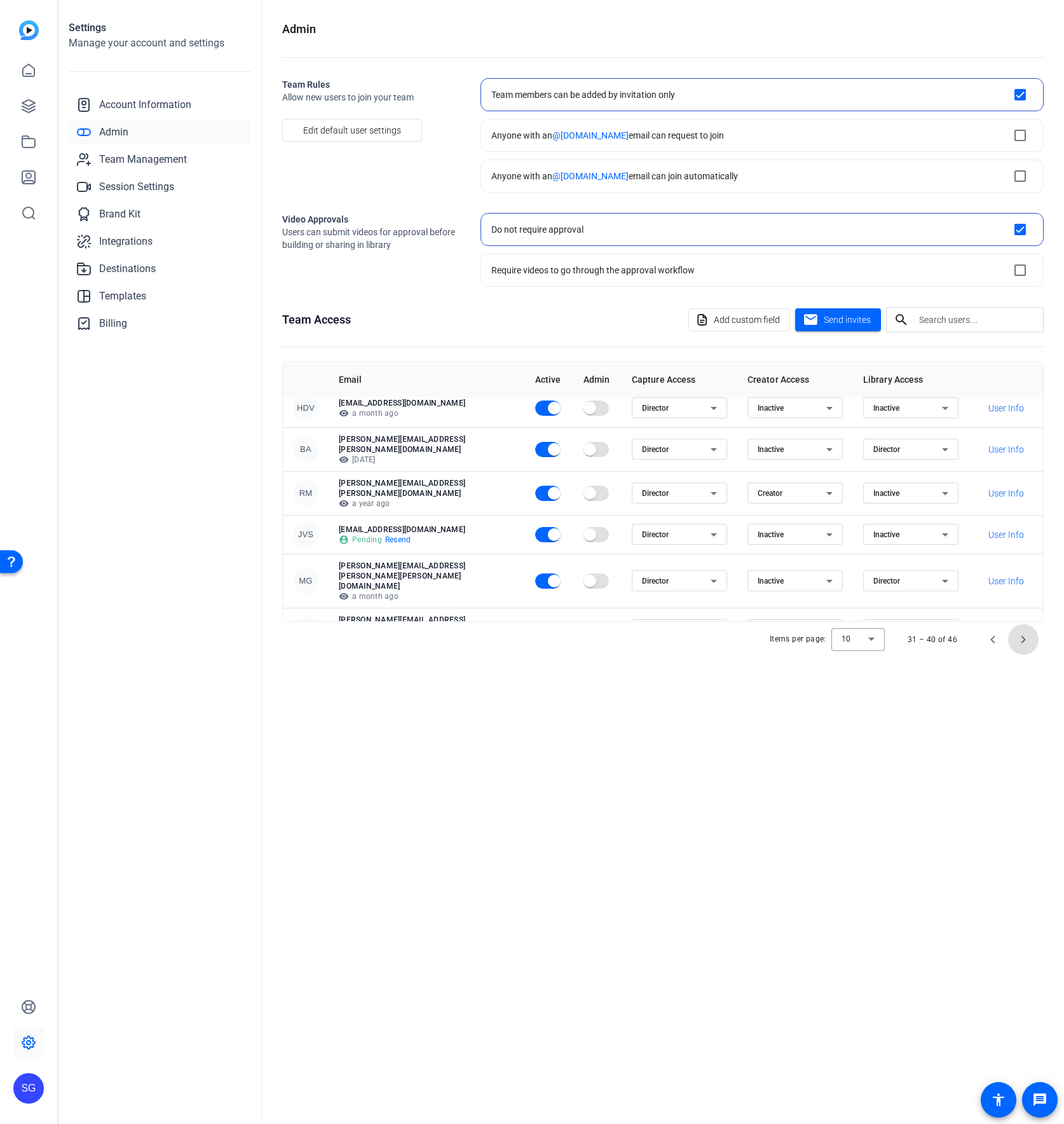
scroll to position [163, 0]
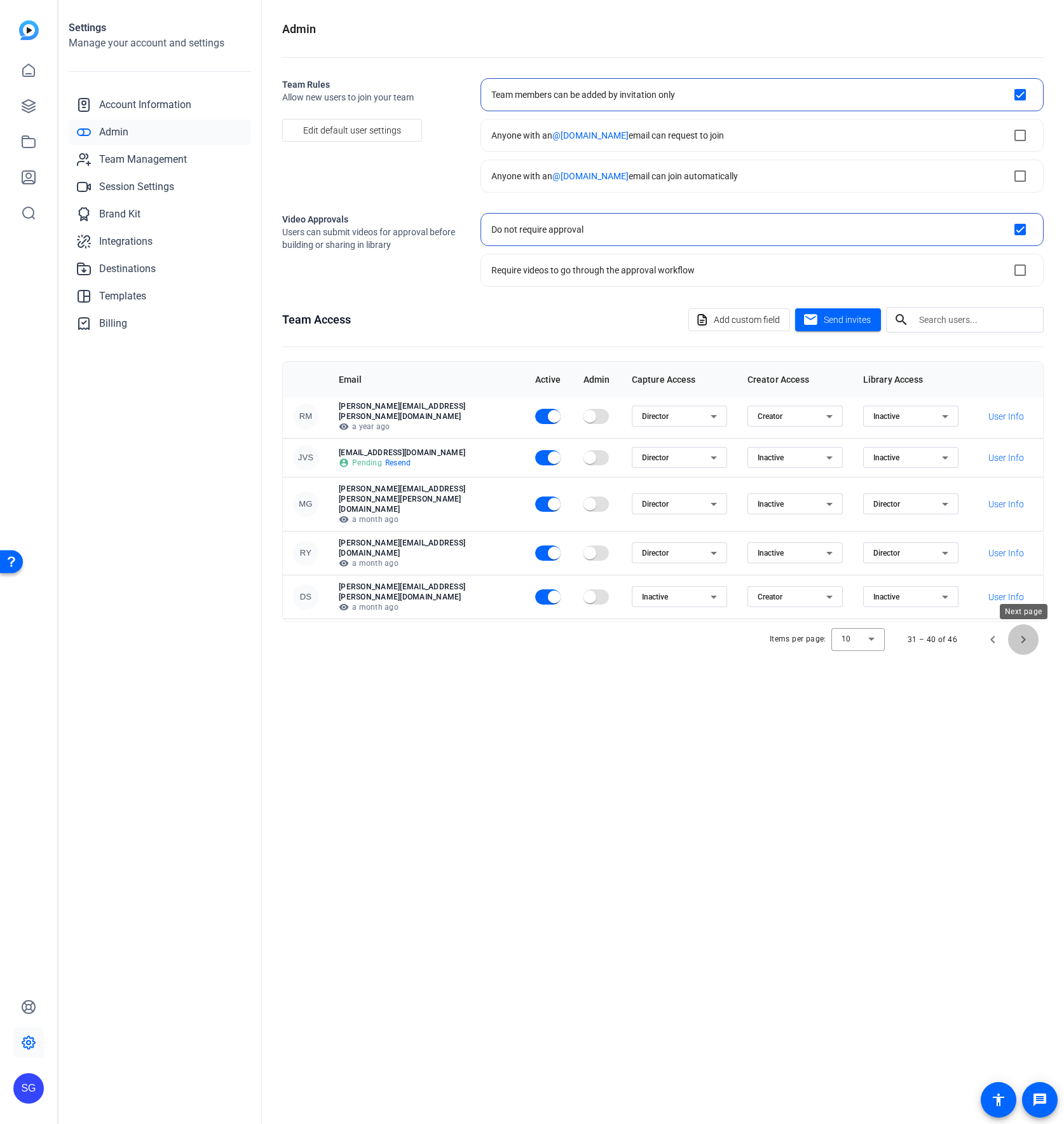
click at [722, 641] on span "Next page" at bounding box center [1023, 639] width 30 height 30
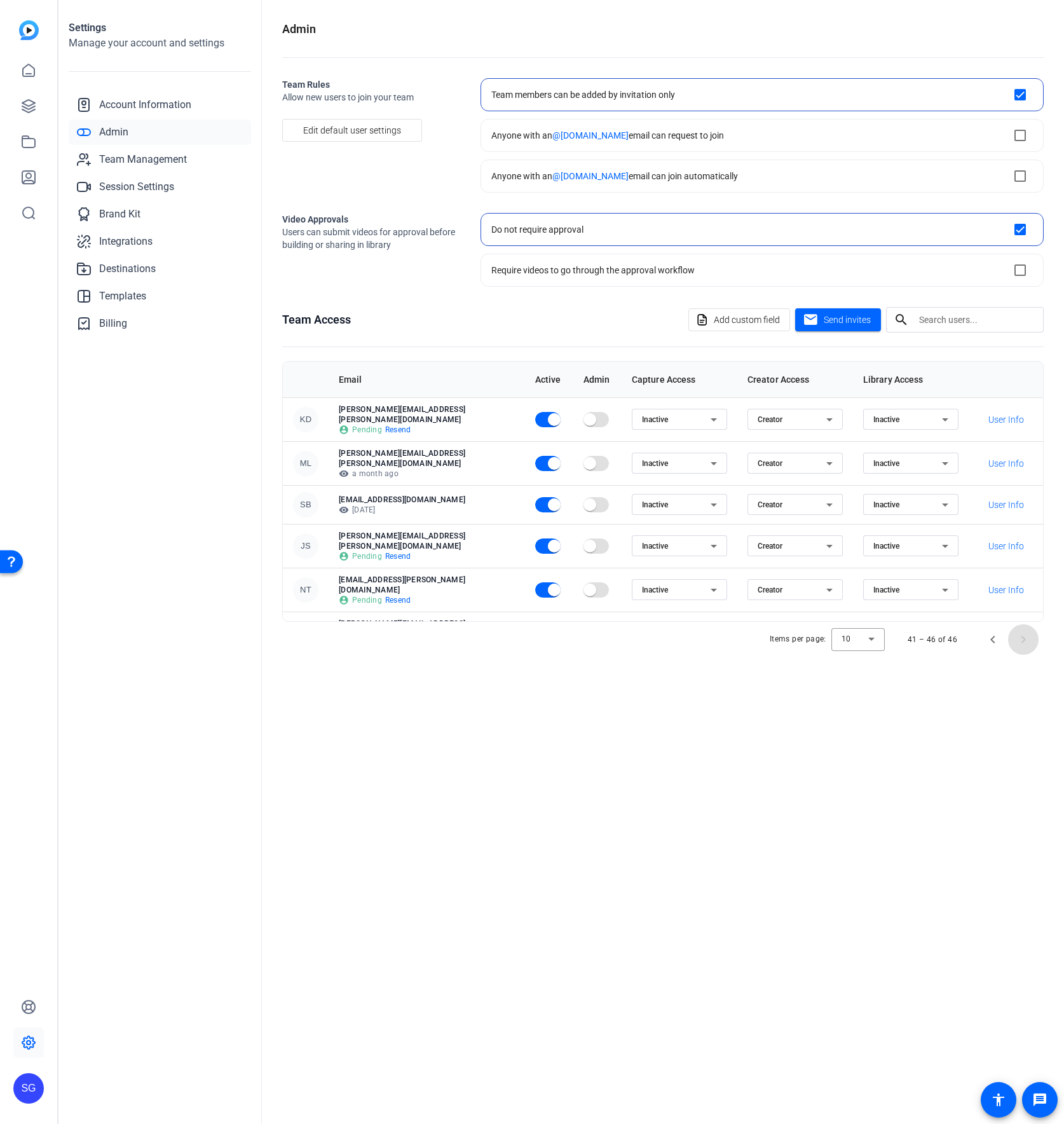
scroll to position [8, 0]
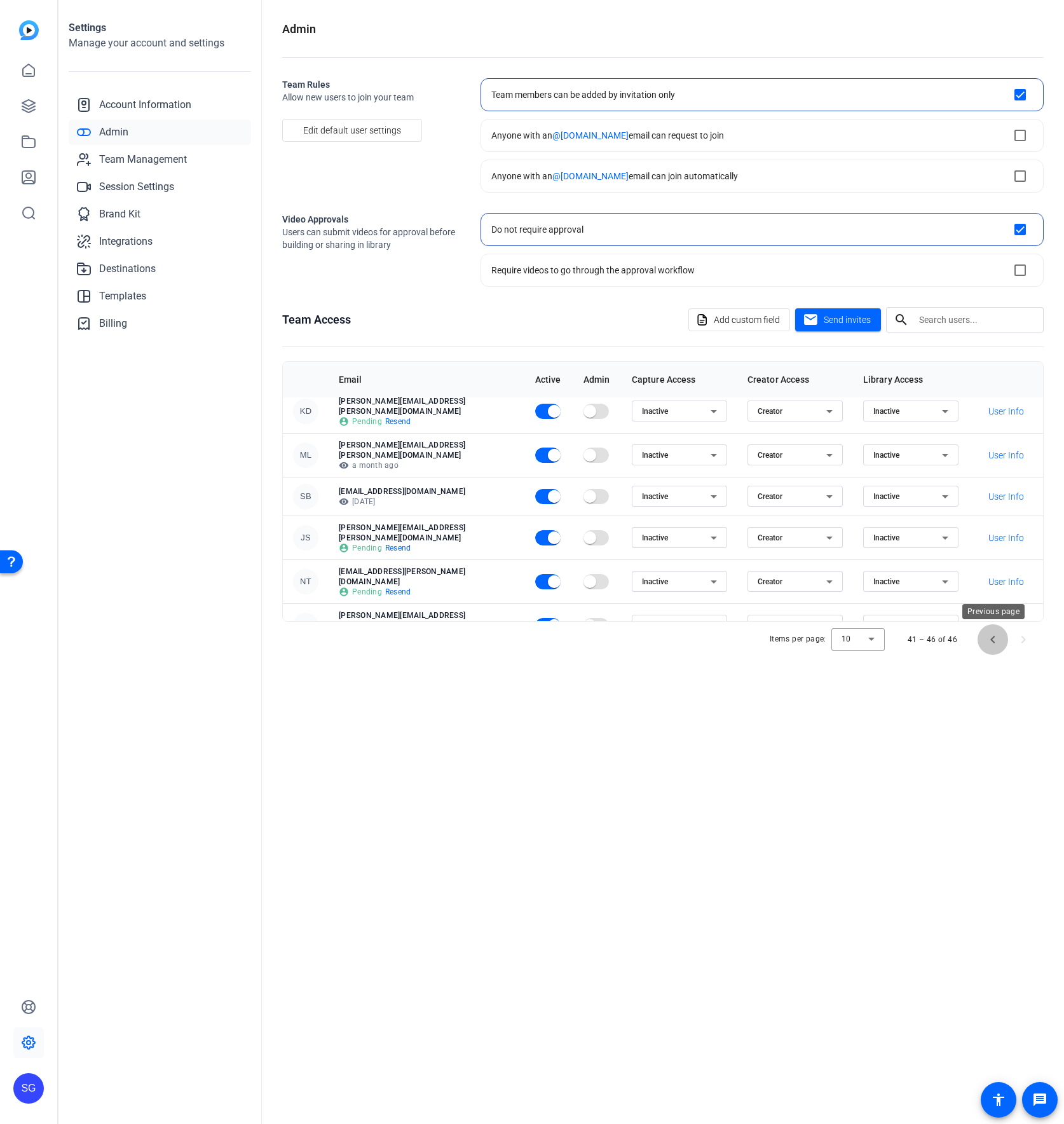
click at [722, 637] on span "Previous page" at bounding box center [992, 639] width 30 height 30
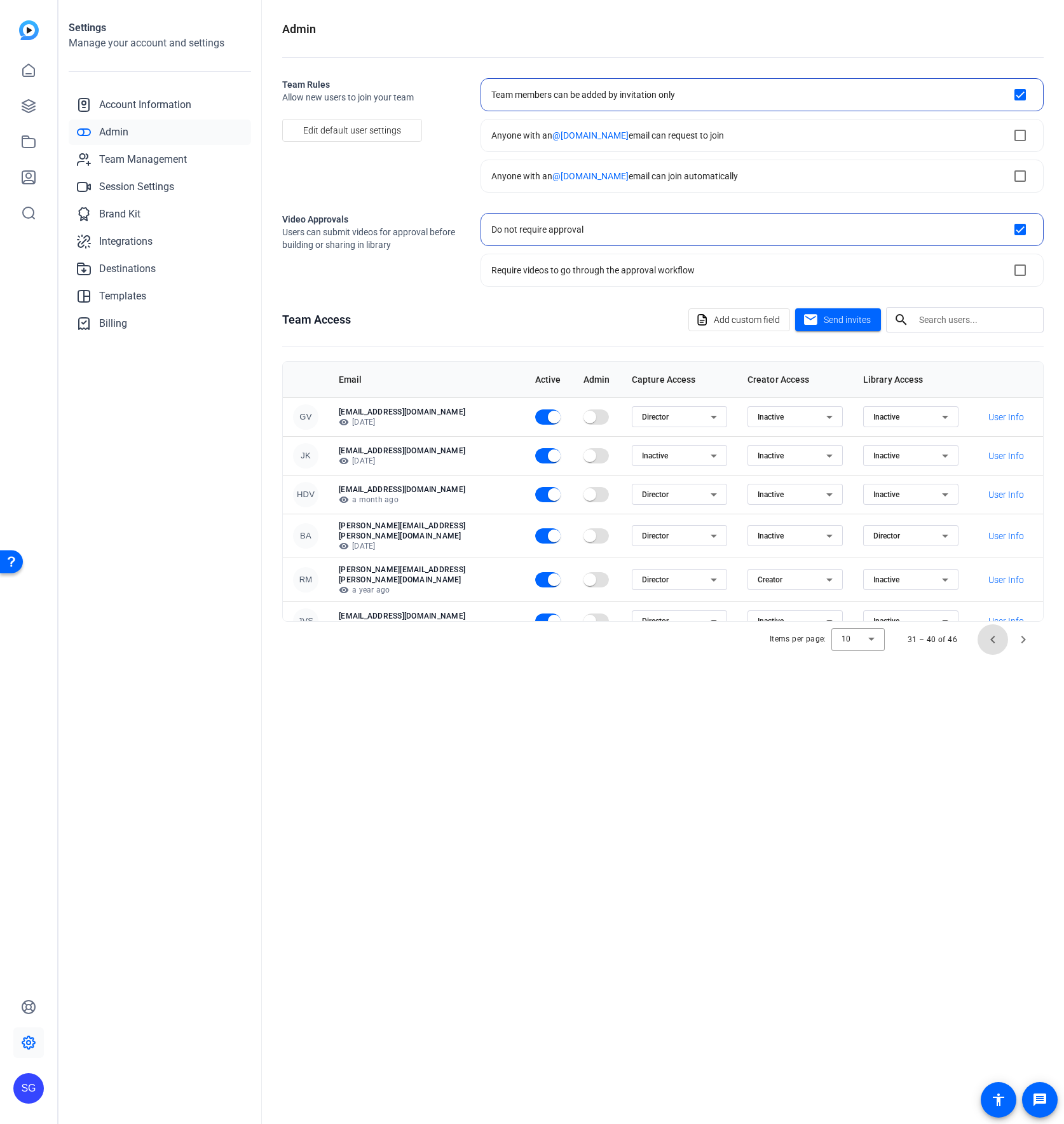
scroll to position [163, 0]
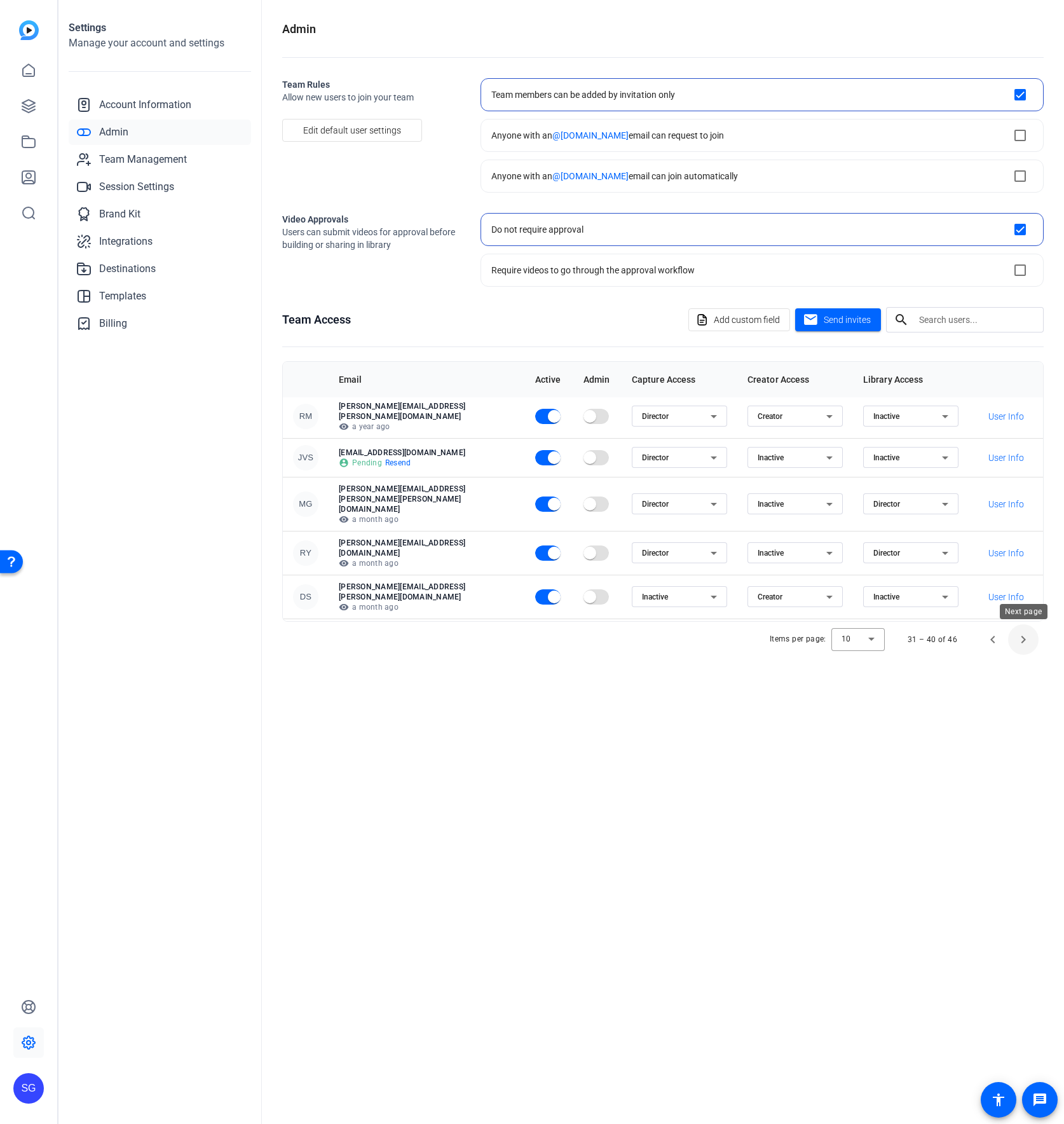
click at [722, 619] on div "Next page" at bounding box center [1023, 611] width 48 height 15
drag, startPoint x: 1020, startPoint y: 630, endPoint x: 792, endPoint y: 581, distance: 233.2
click at [722, 630] on span "Next page" at bounding box center [1023, 639] width 30 height 30
